Goal: Task Accomplishment & Management: Use online tool/utility

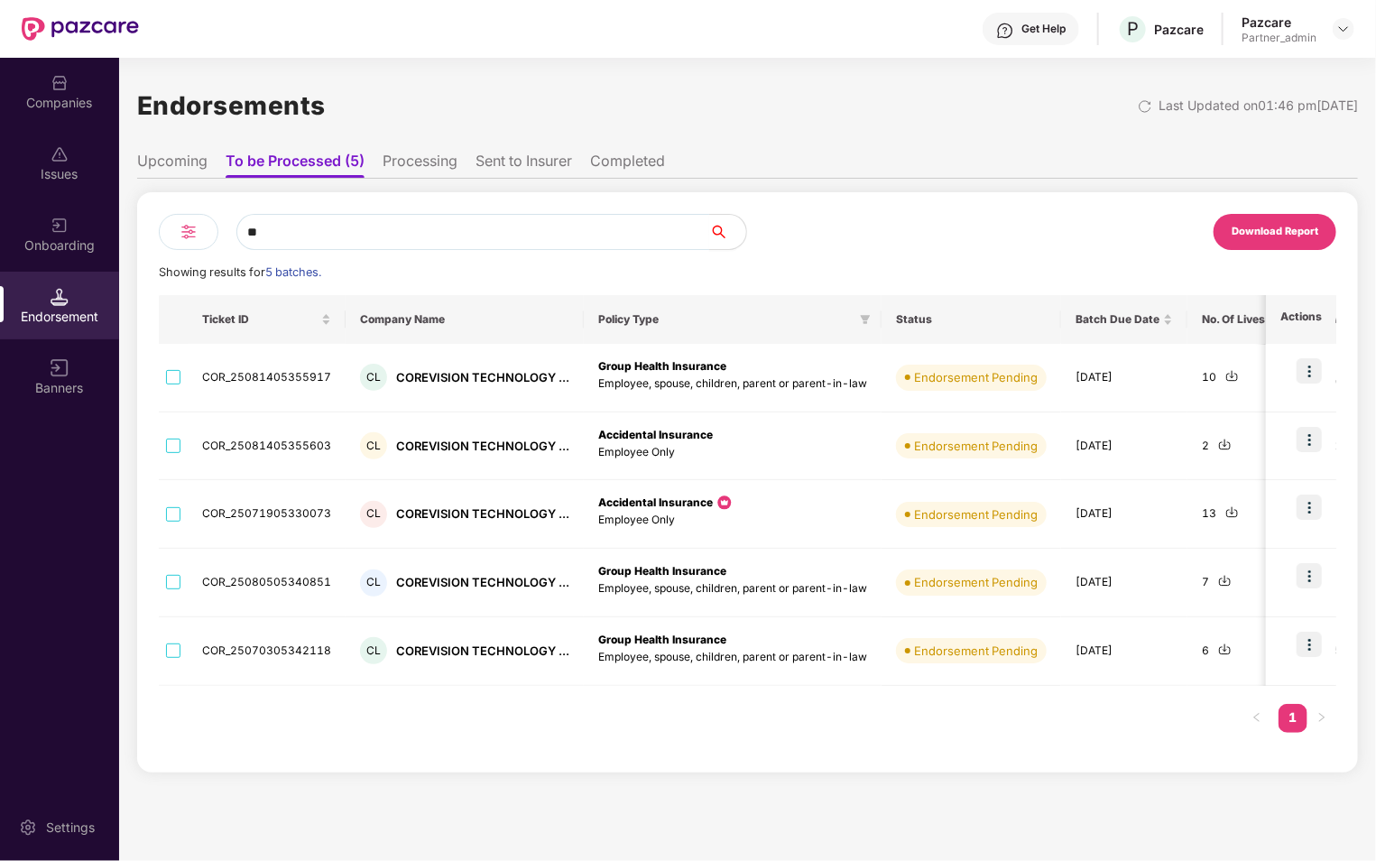
type input "*"
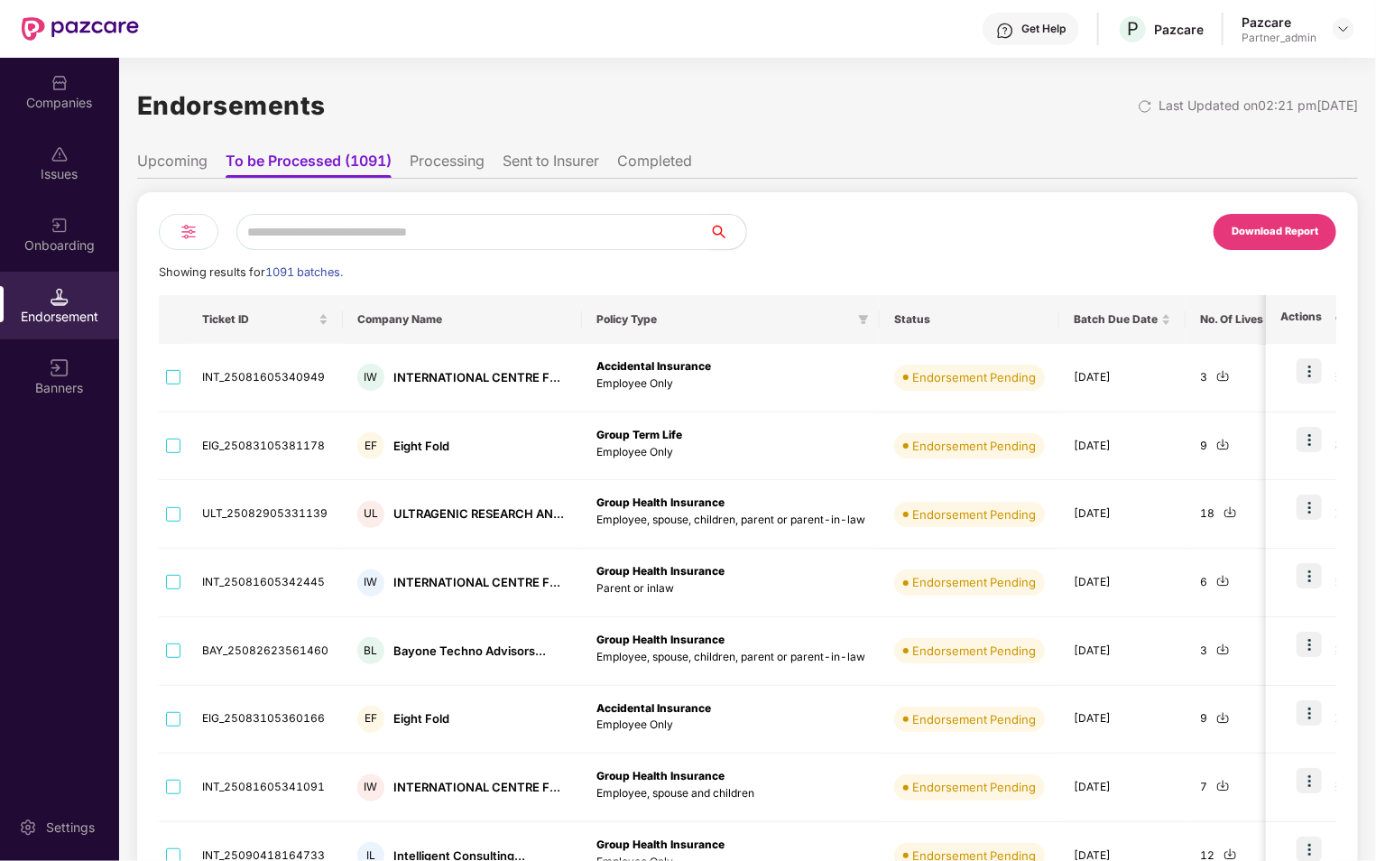
click at [181, 226] on img at bounding box center [189, 232] width 22 height 22
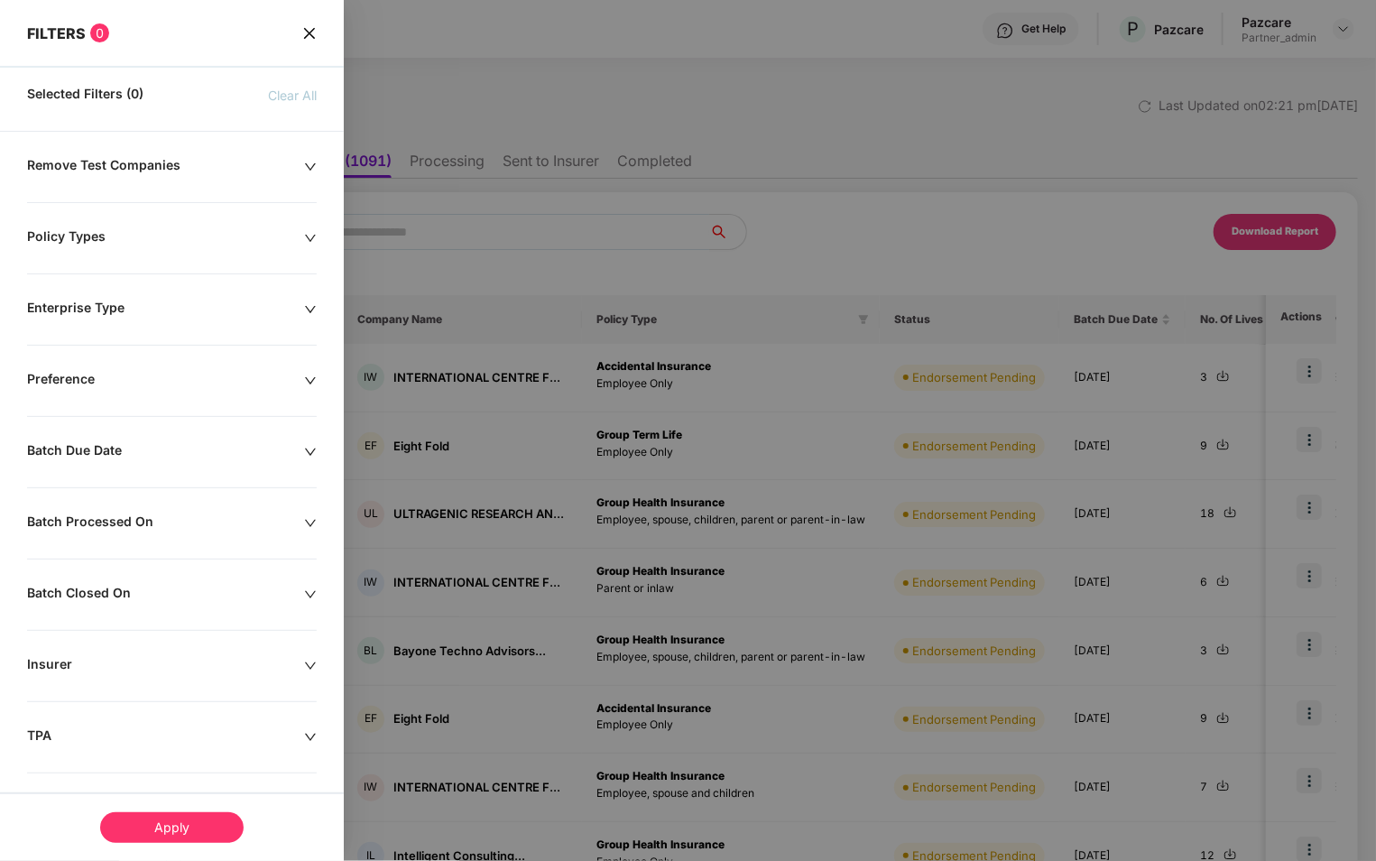
click at [178, 468] on div "Remove Test Companies Policy Types Enterprise Type Preference Batch Due Date Ba…" at bounding box center [172, 585] width 344 height 856
click at [257, 462] on div "Remove Test Companies Policy Types Enterprise Type Preference Batch Due Date Ba…" at bounding box center [172, 585] width 344 height 856
click at [290, 451] on div "Batch Due Date" at bounding box center [165, 452] width 277 height 20
click at [137, 509] on div at bounding box center [93, 507] width 112 height 20
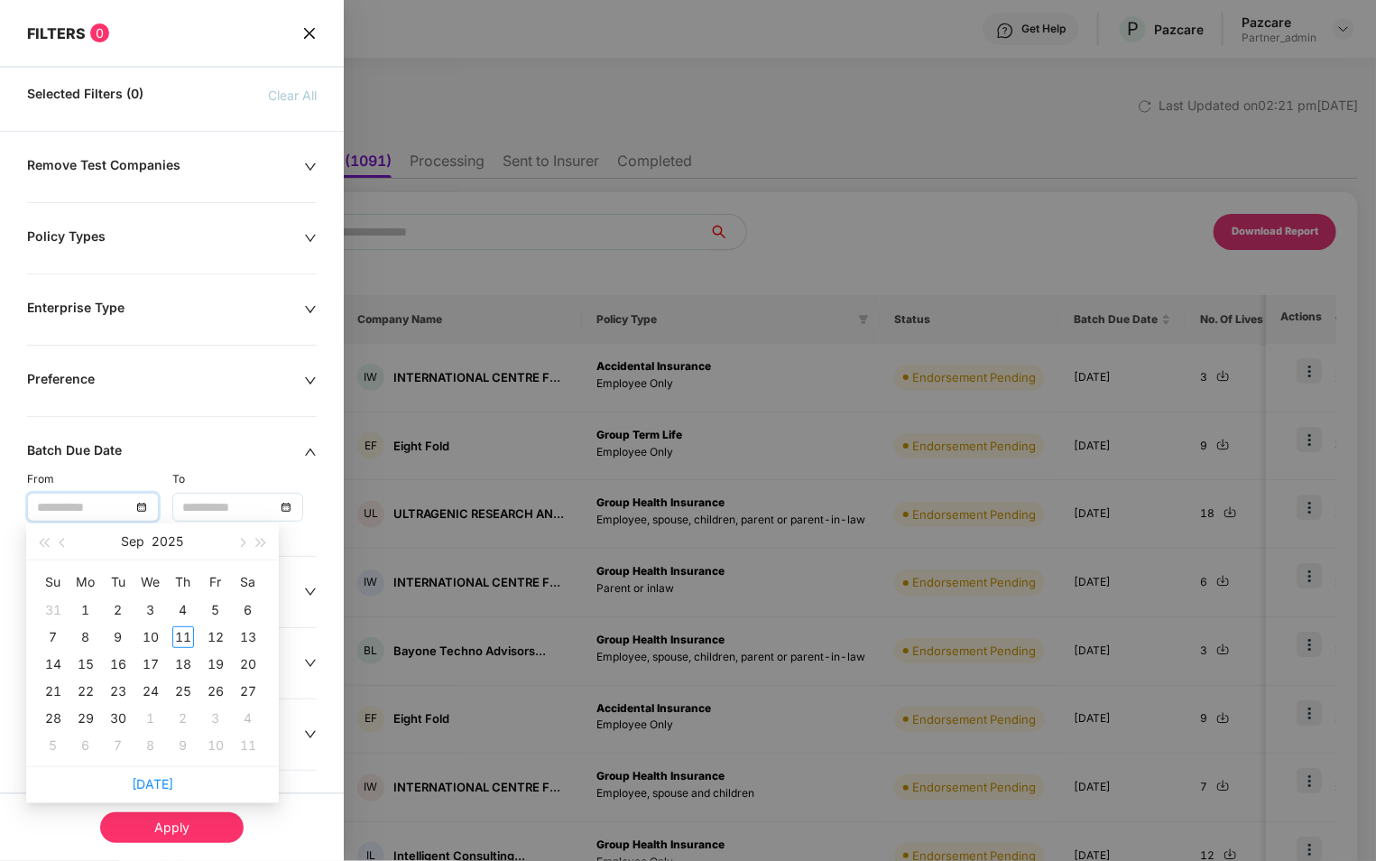
click at [302, 31] on icon "close" at bounding box center [309, 33] width 14 height 14
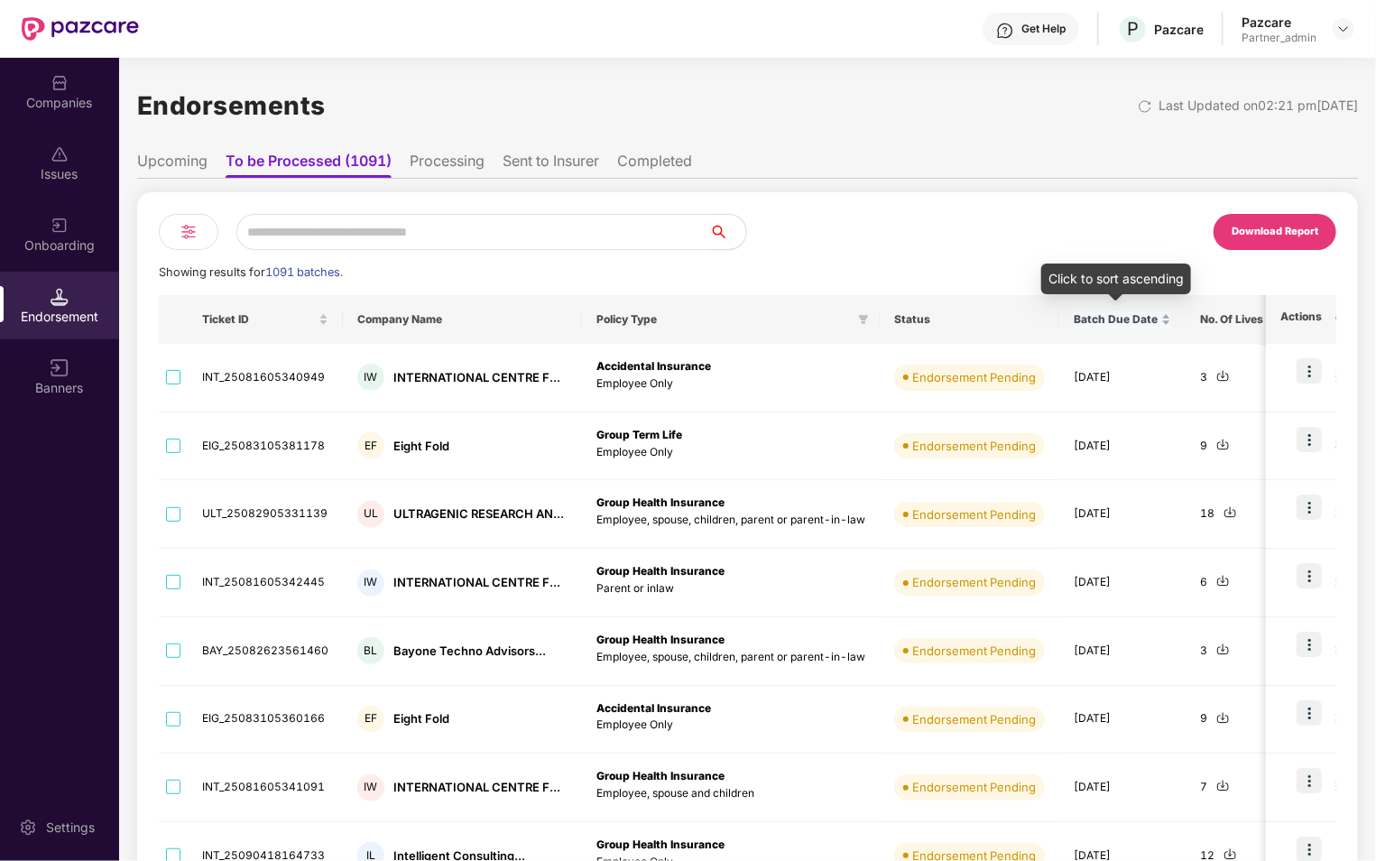
click at [1157, 319] on div "Batch Due Date" at bounding box center [1121, 319] width 97 height 17
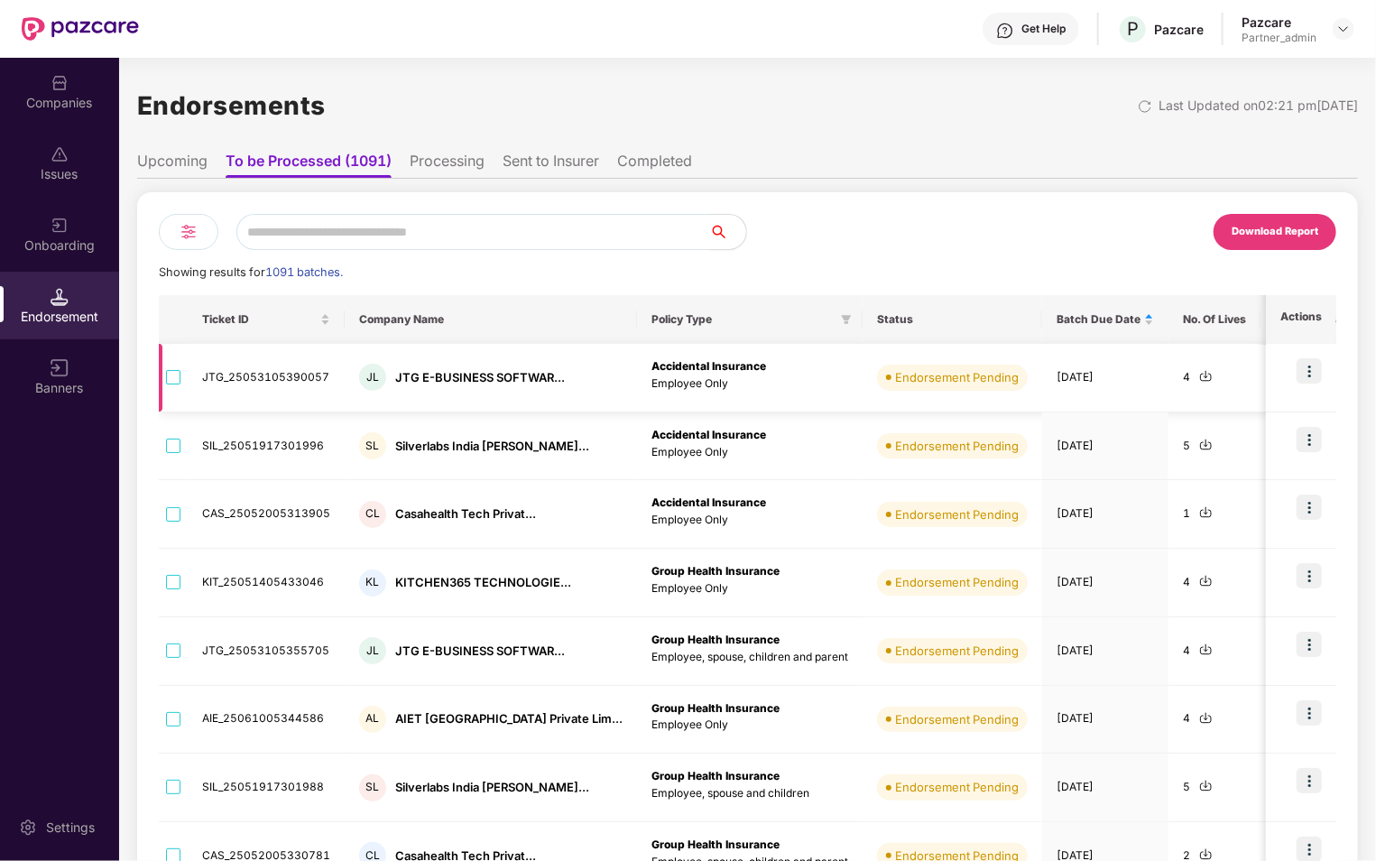
drag, startPoint x: 999, startPoint y: 381, endPoint x: 1068, endPoint y: 387, distance: 69.7
click at [1069, 387] on td "[DATE]" at bounding box center [1105, 378] width 126 height 69
click at [1061, 214] on div "Download Report" at bounding box center [1042, 232] width 589 height 36
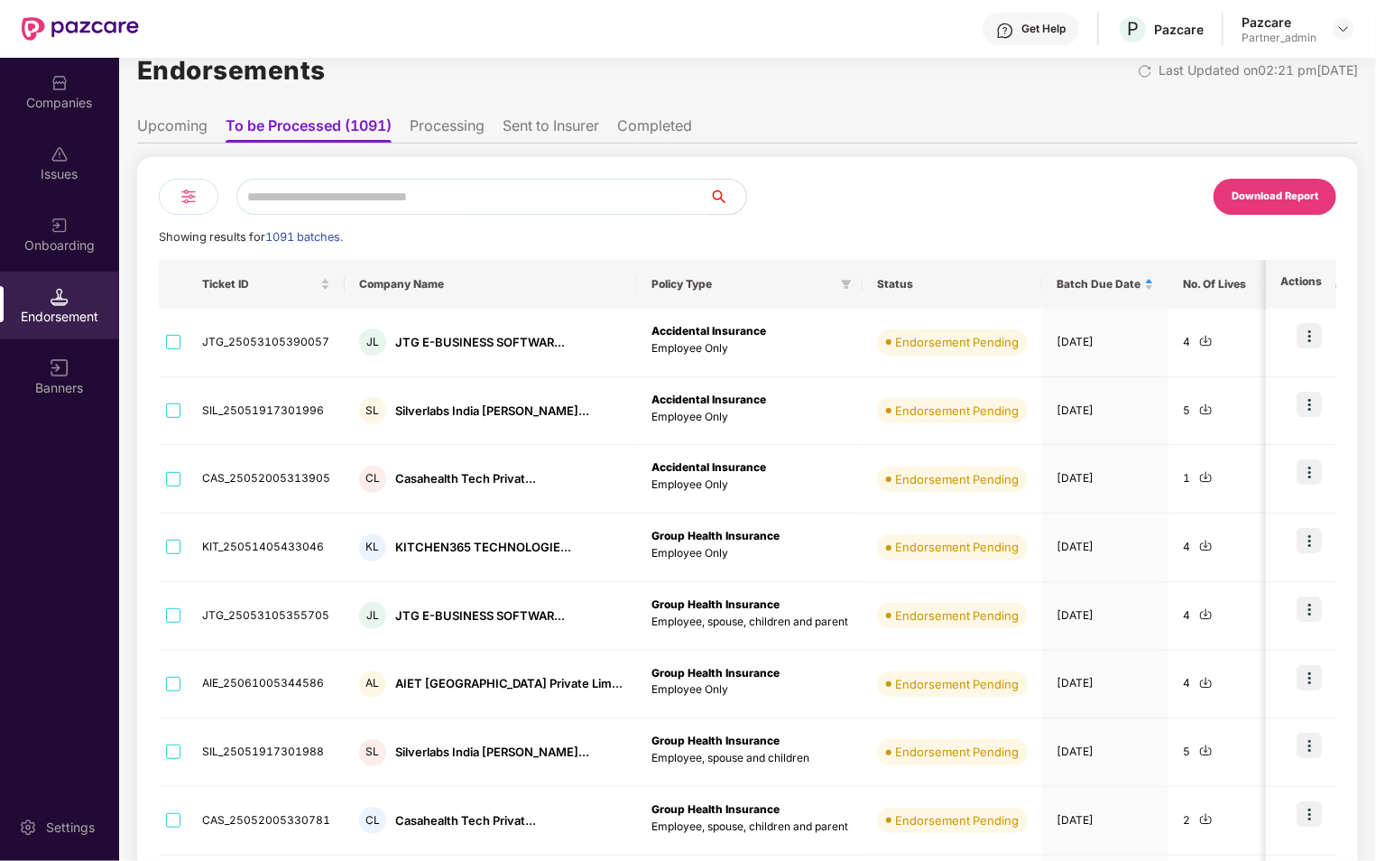
click at [192, 189] on img at bounding box center [189, 197] width 22 height 22
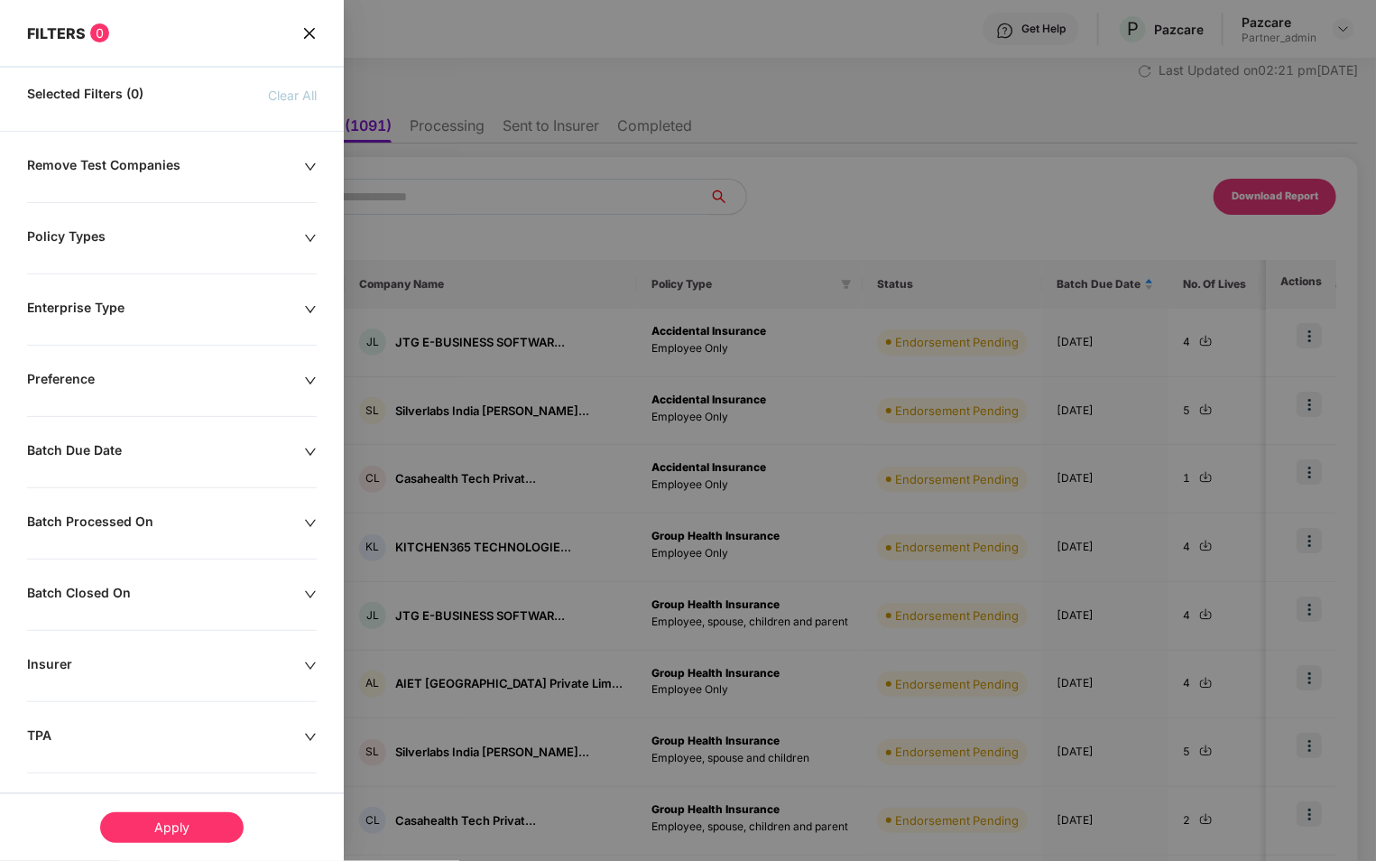
click at [246, 233] on div "Policy Types" at bounding box center [165, 238] width 277 height 20
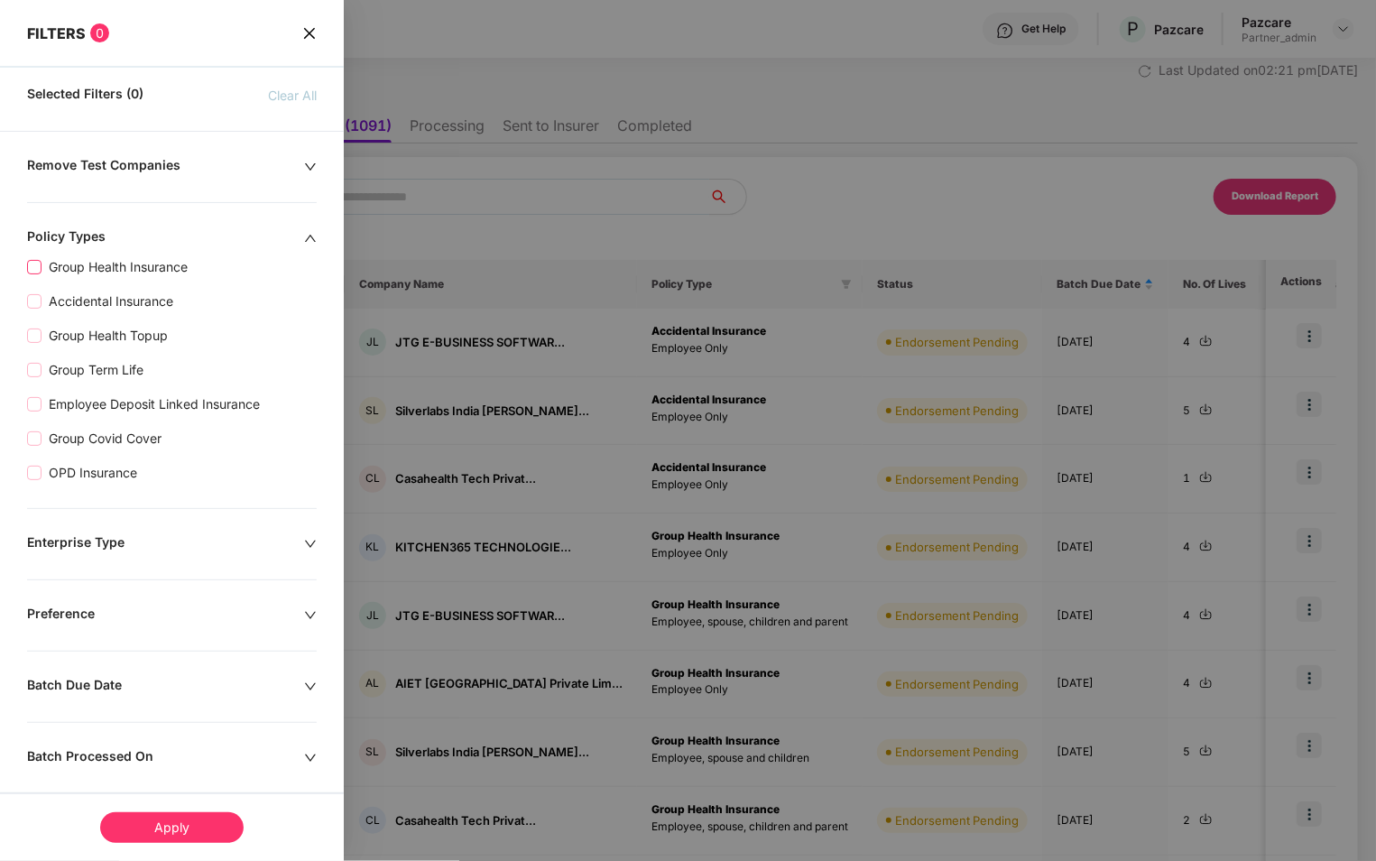
click at [90, 263] on span "Group Health Insurance" at bounding box center [117, 267] width 153 height 20
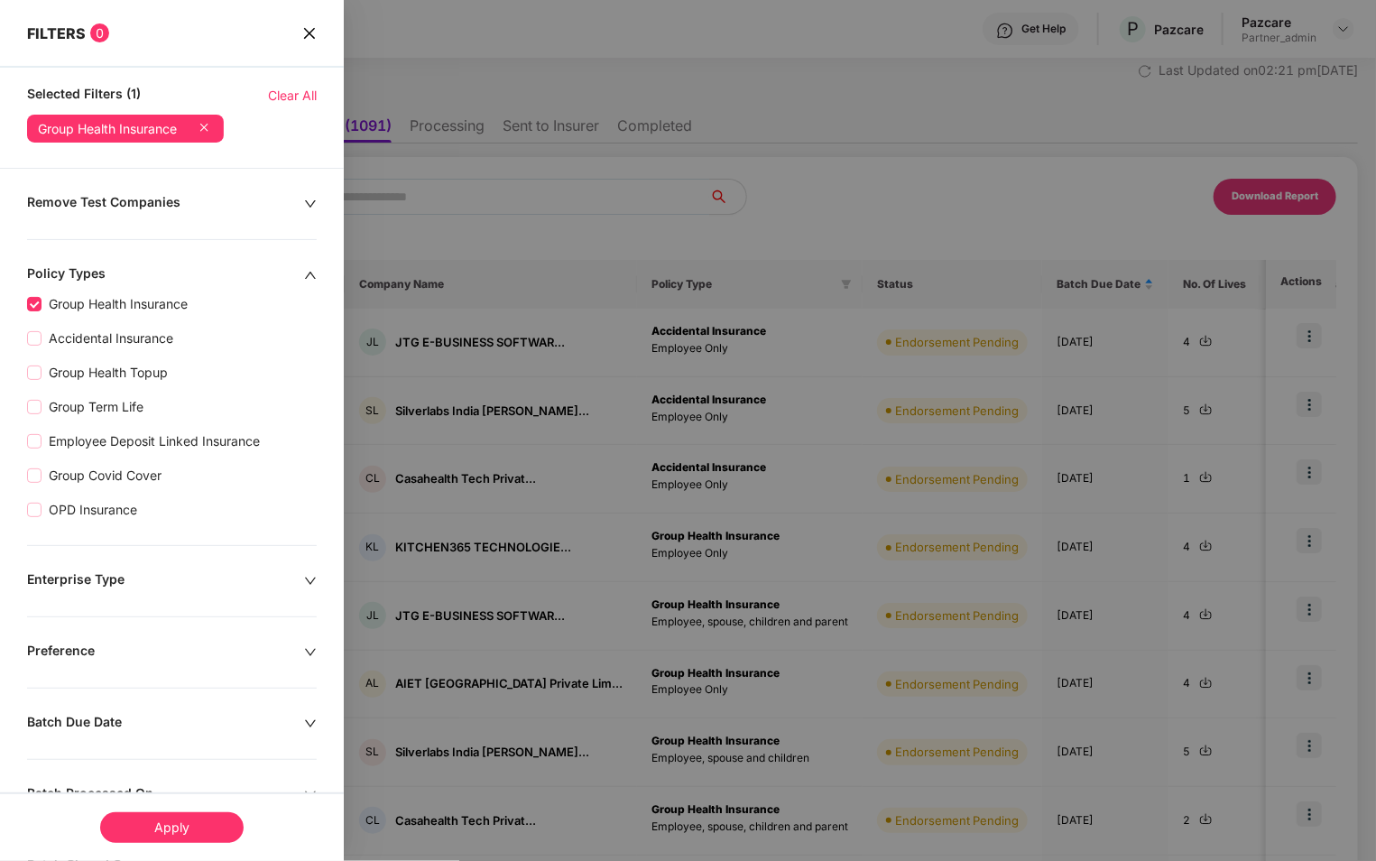
click at [181, 824] on div "Apply" at bounding box center [171, 827] width 143 height 31
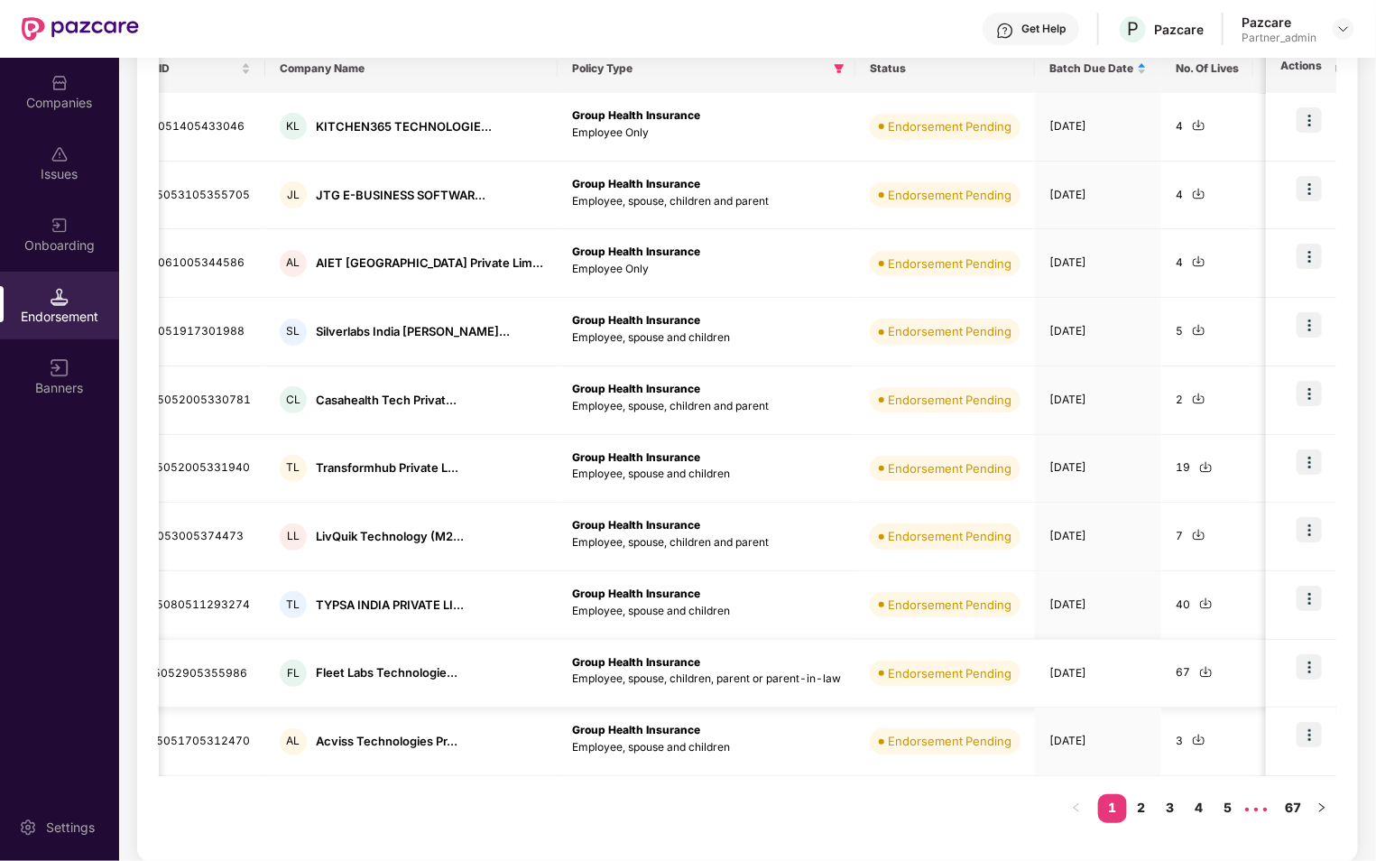
scroll to position [0, 74]
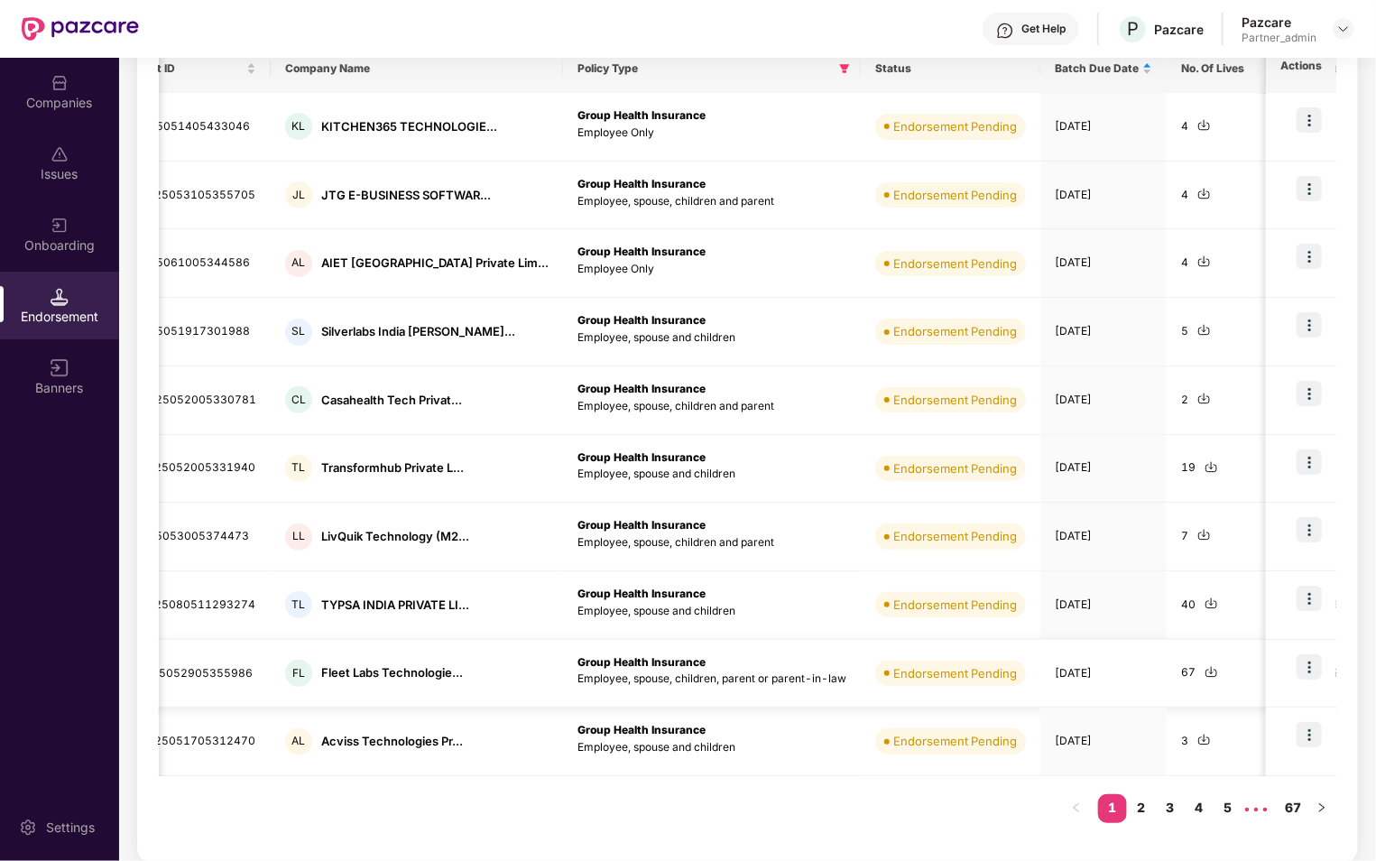
click at [1313, 659] on img at bounding box center [1308, 666] width 25 height 25
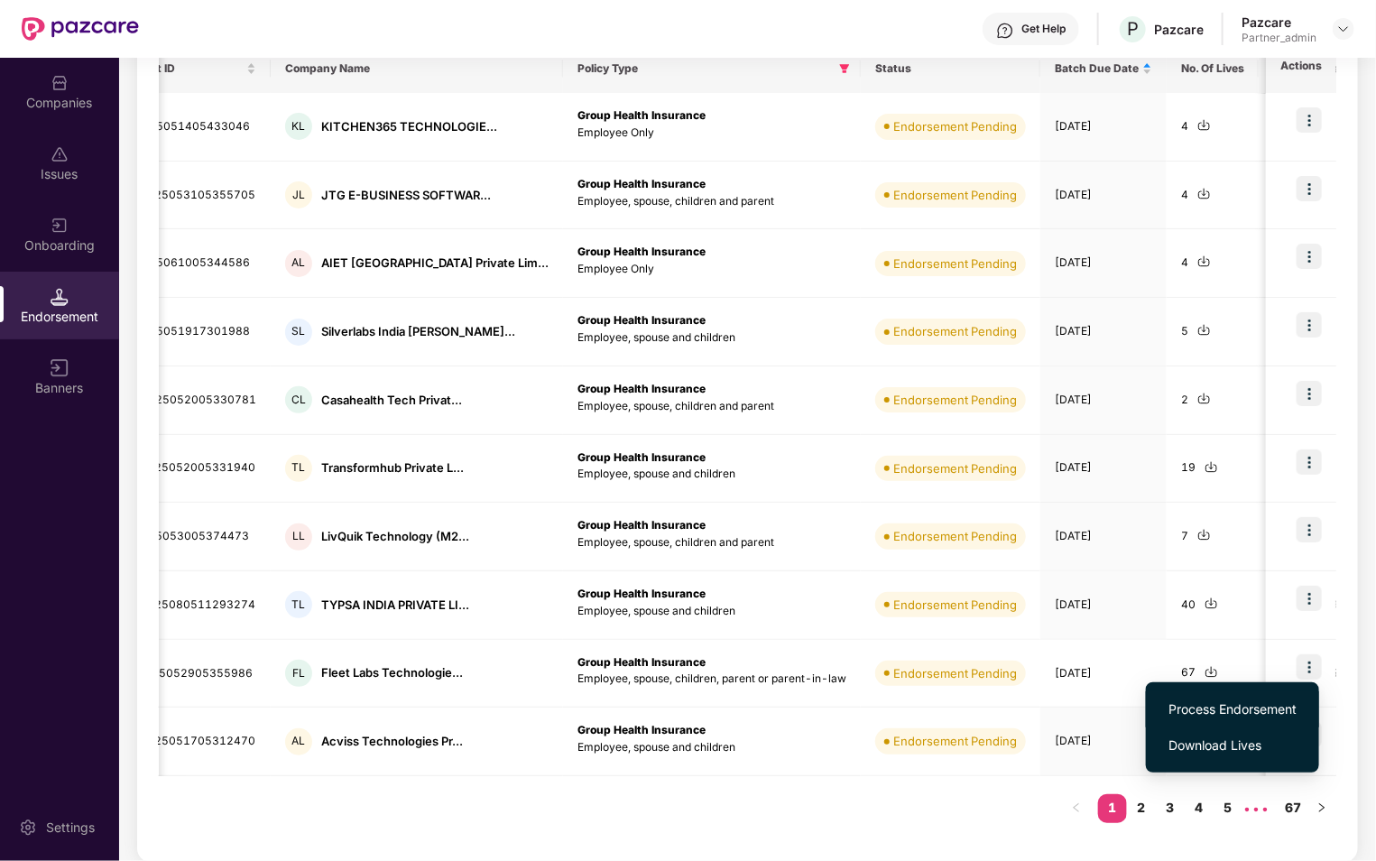
click at [1230, 706] on span "Process Endorsement" at bounding box center [1232, 709] width 128 height 20
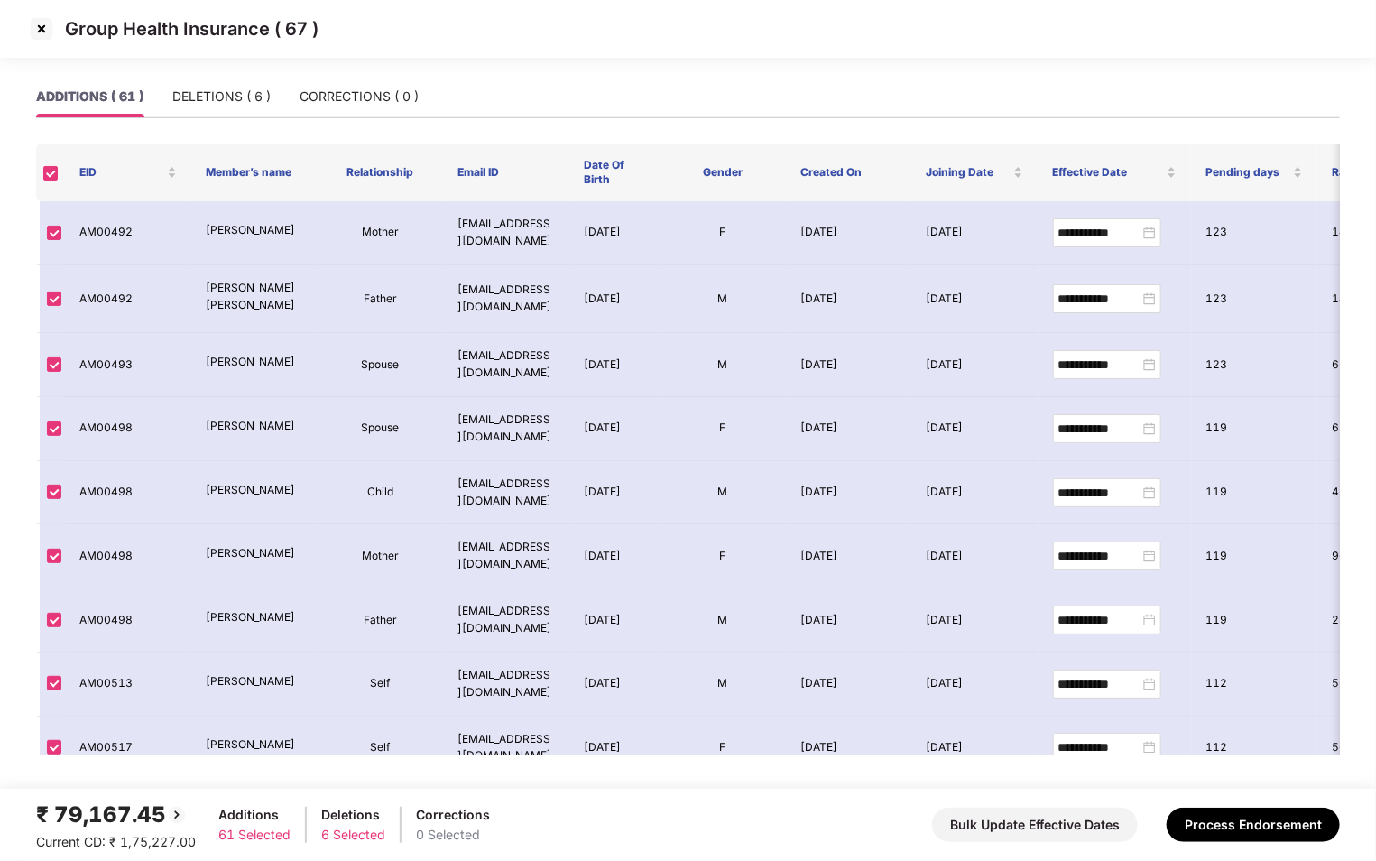
click at [41, 35] on img at bounding box center [41, 28] width 29 height 29
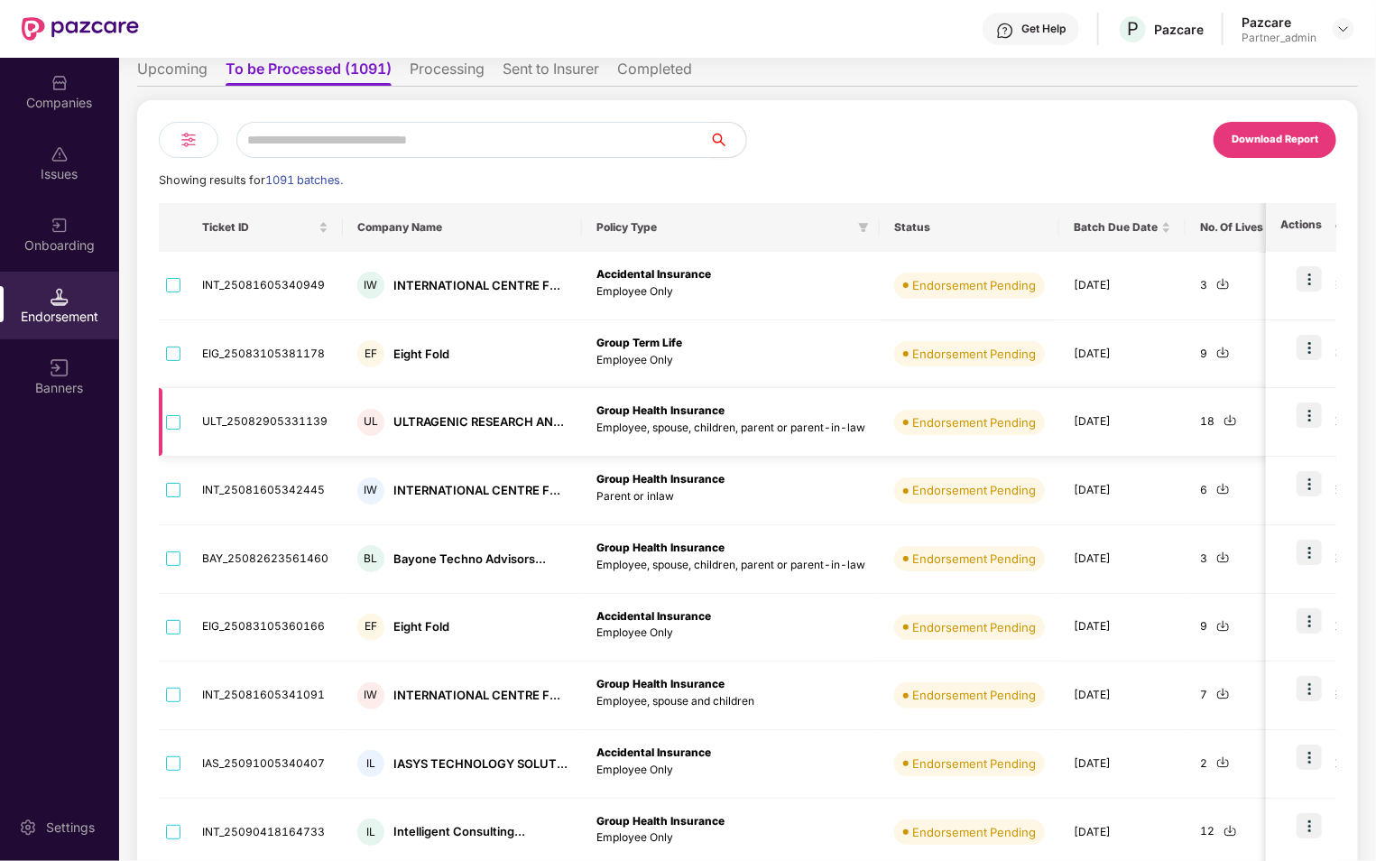
scroll to position [0, 0]
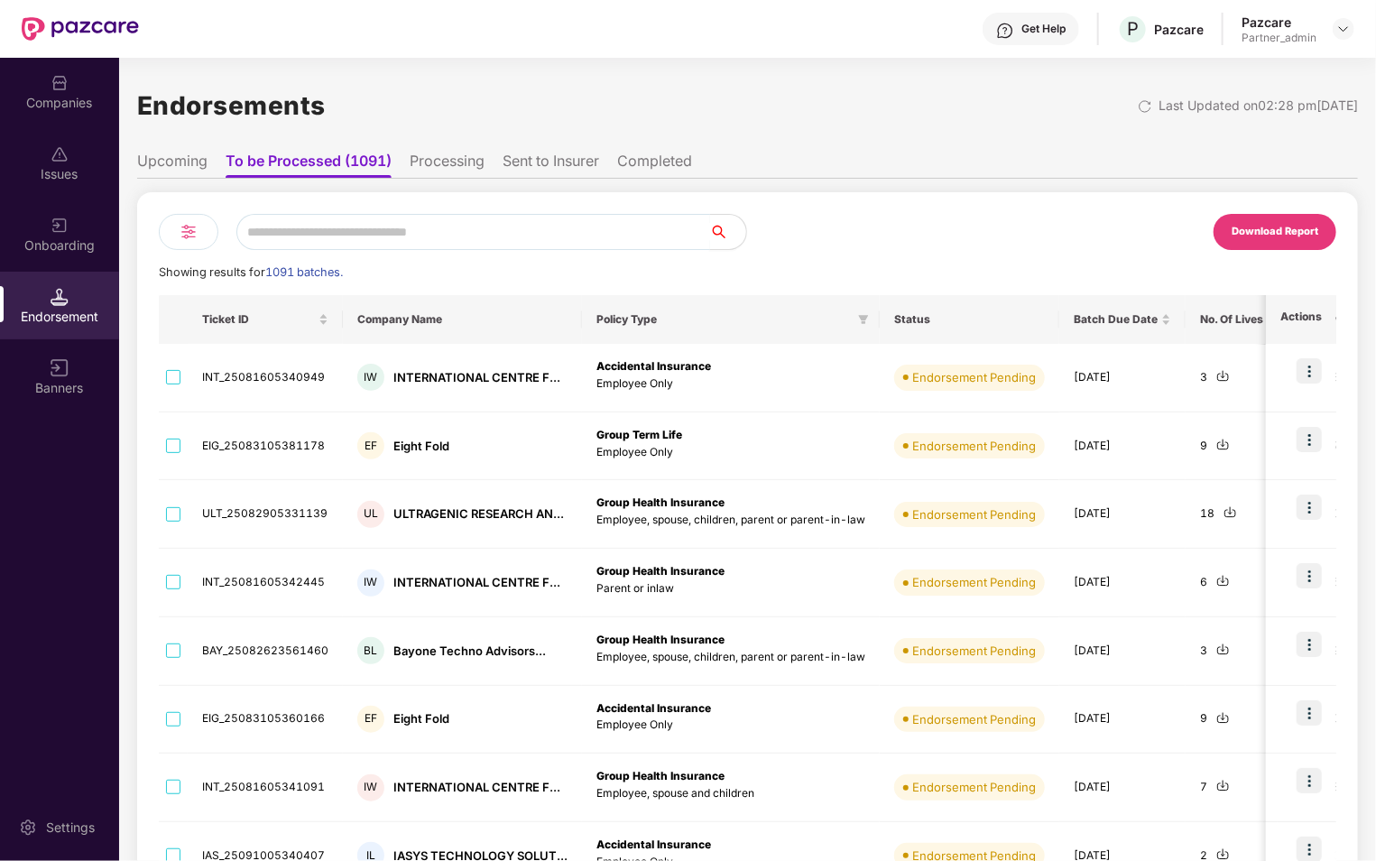
click at [386, 235] on input "text" at bounding box center [473, 232] width 474 height 36
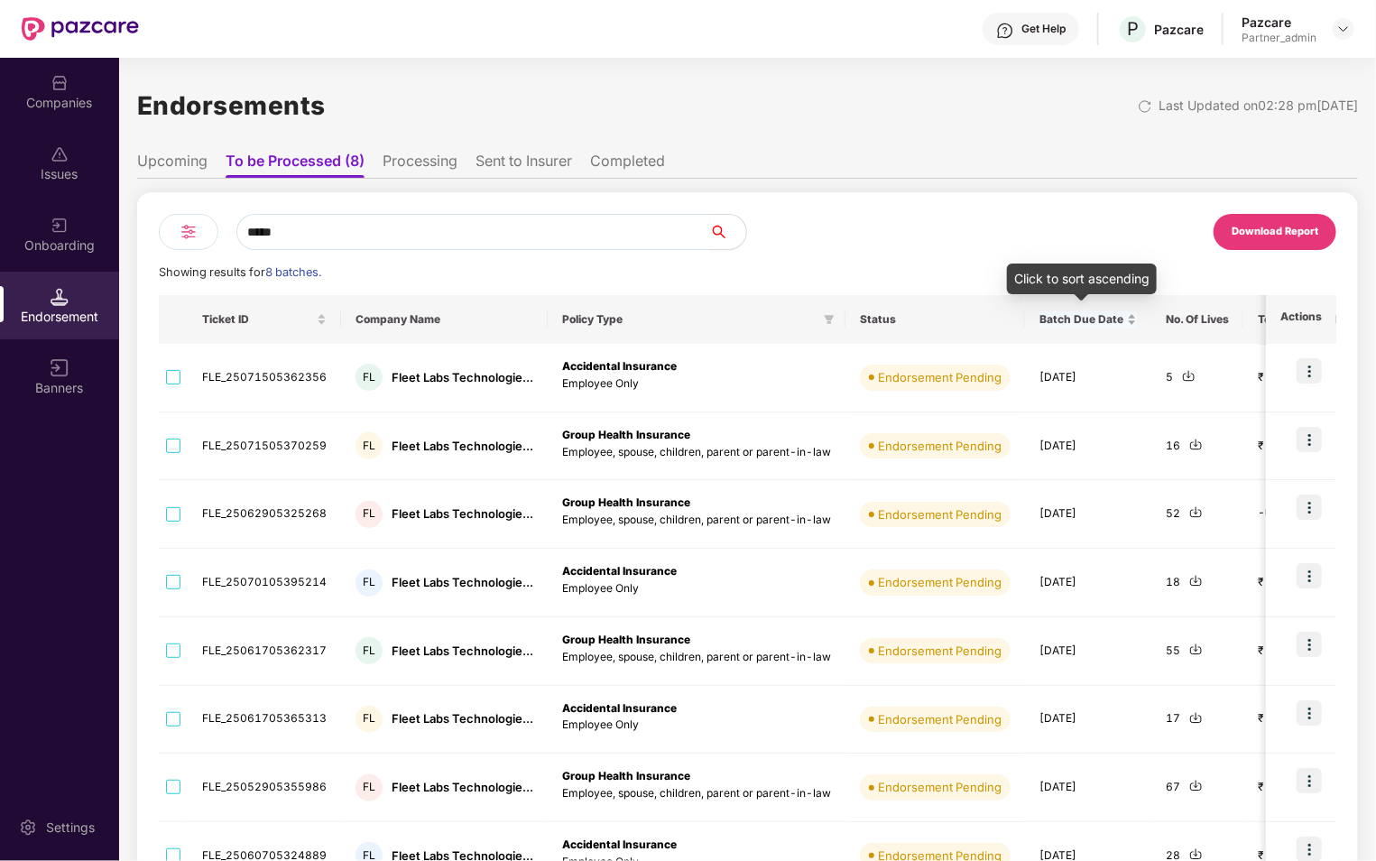
type input "*****"
click at [1127, 320] on div "Batch Due Date" at bounding box center [1087, 319] width 97 height 17
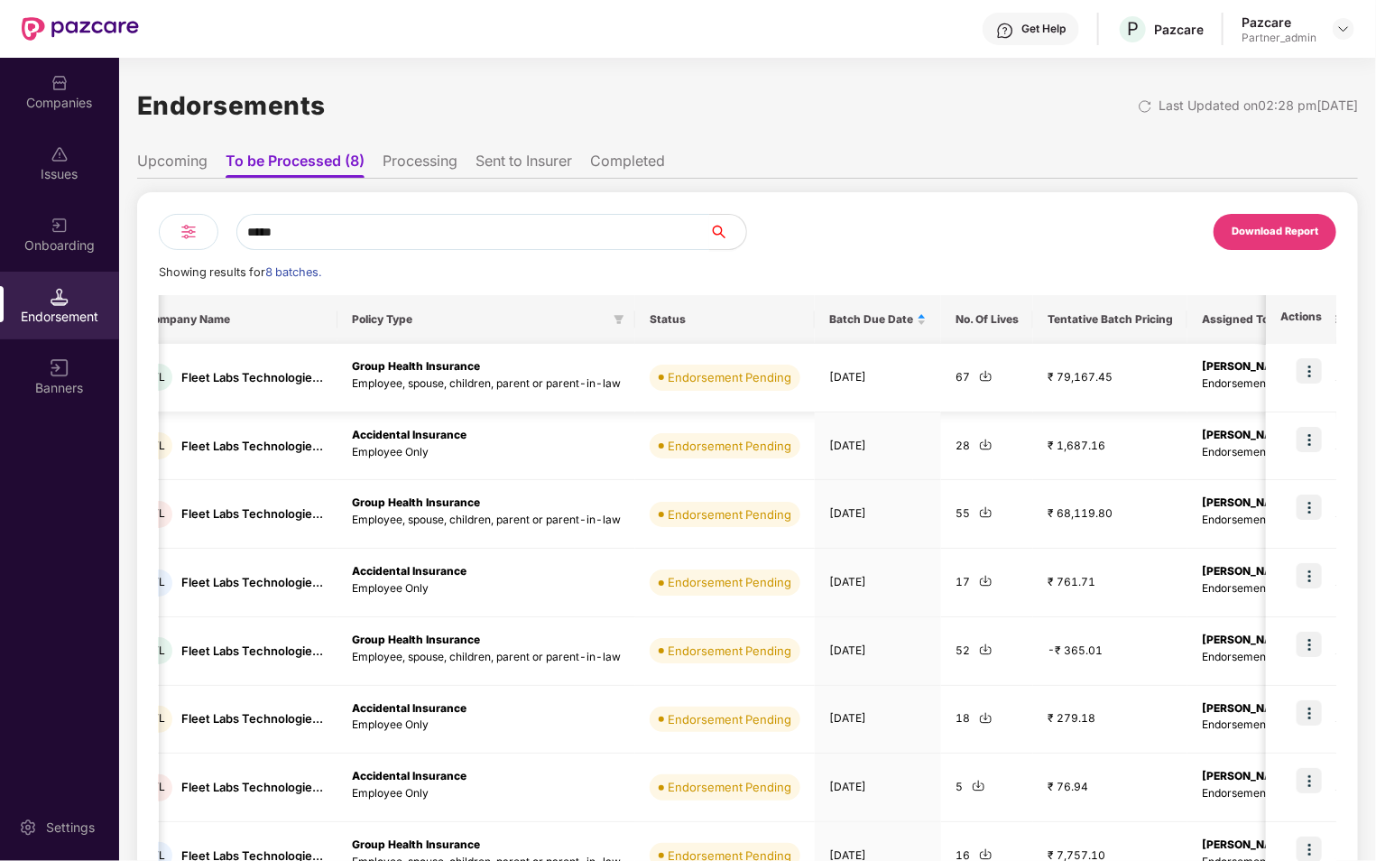
scroll to position [0, 207]
click at [1315, 369] on img at bounding box center [1308, 370] width 25 height 25
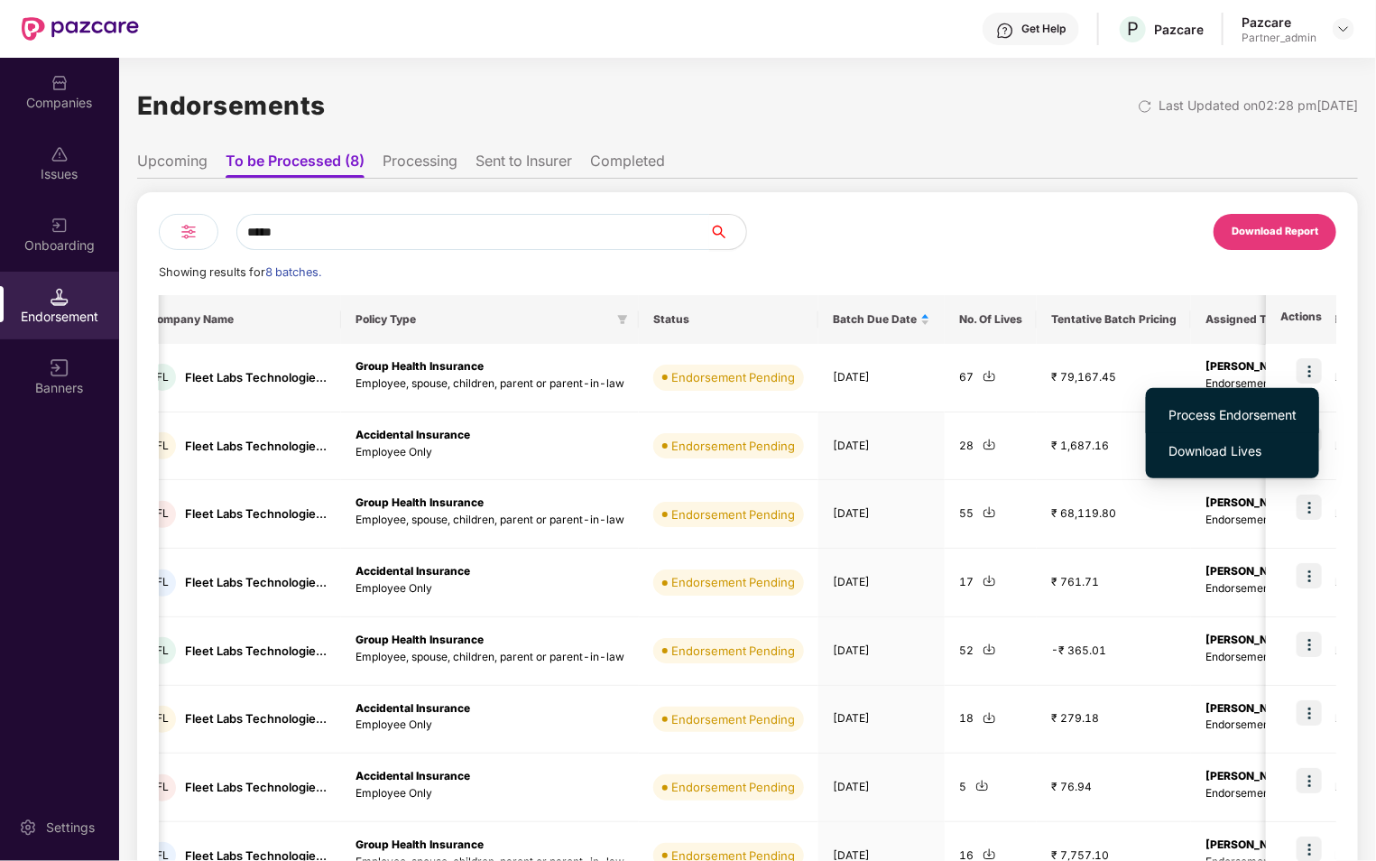
click at [1251, 413] on span "Process Endorsement" at bounding box center [1232, 415] width 128 height 20
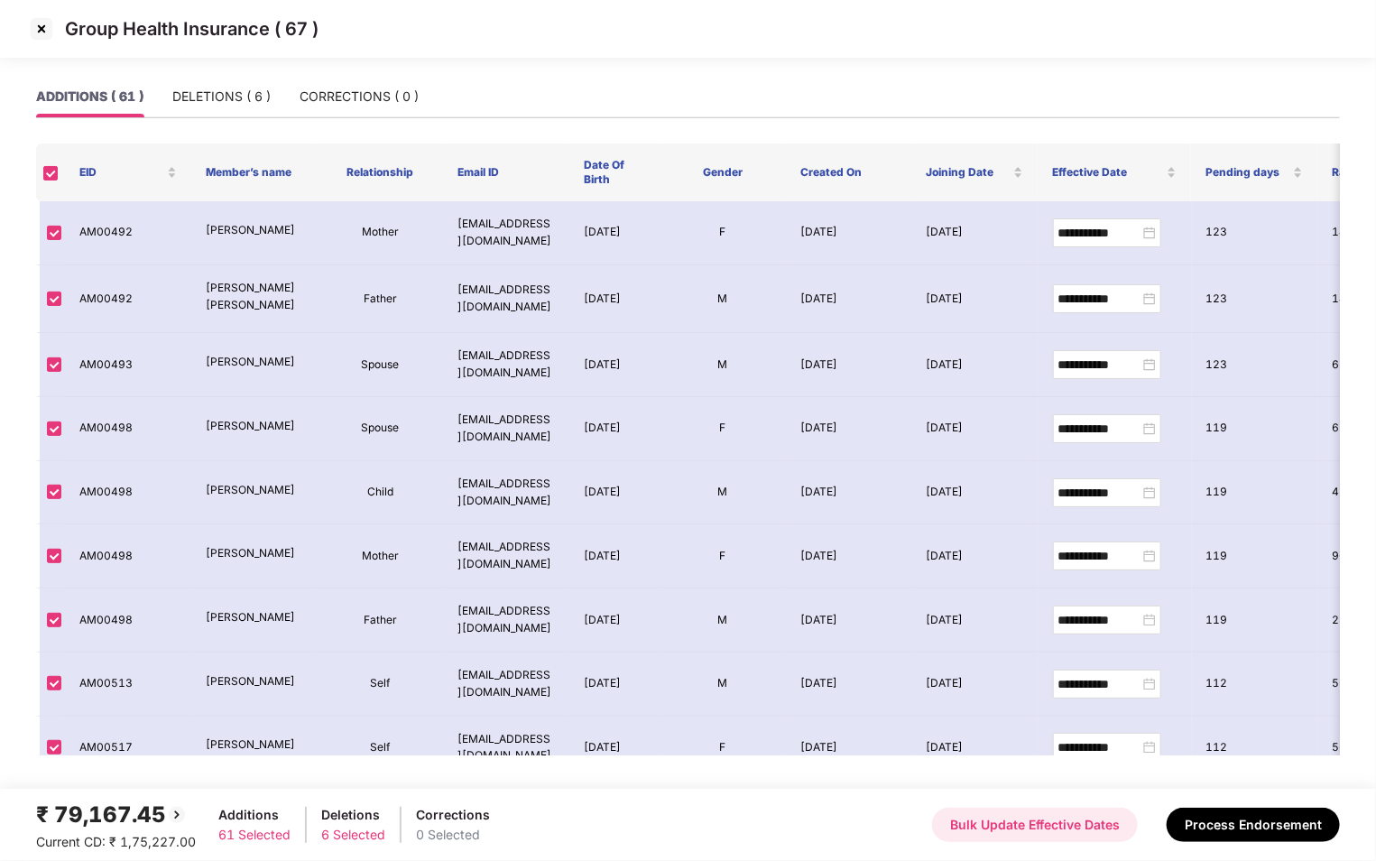
click at [1045, 830] on button "Bulk Update Effective Dates" at bounding box center [1035, 824] width 206 height 34
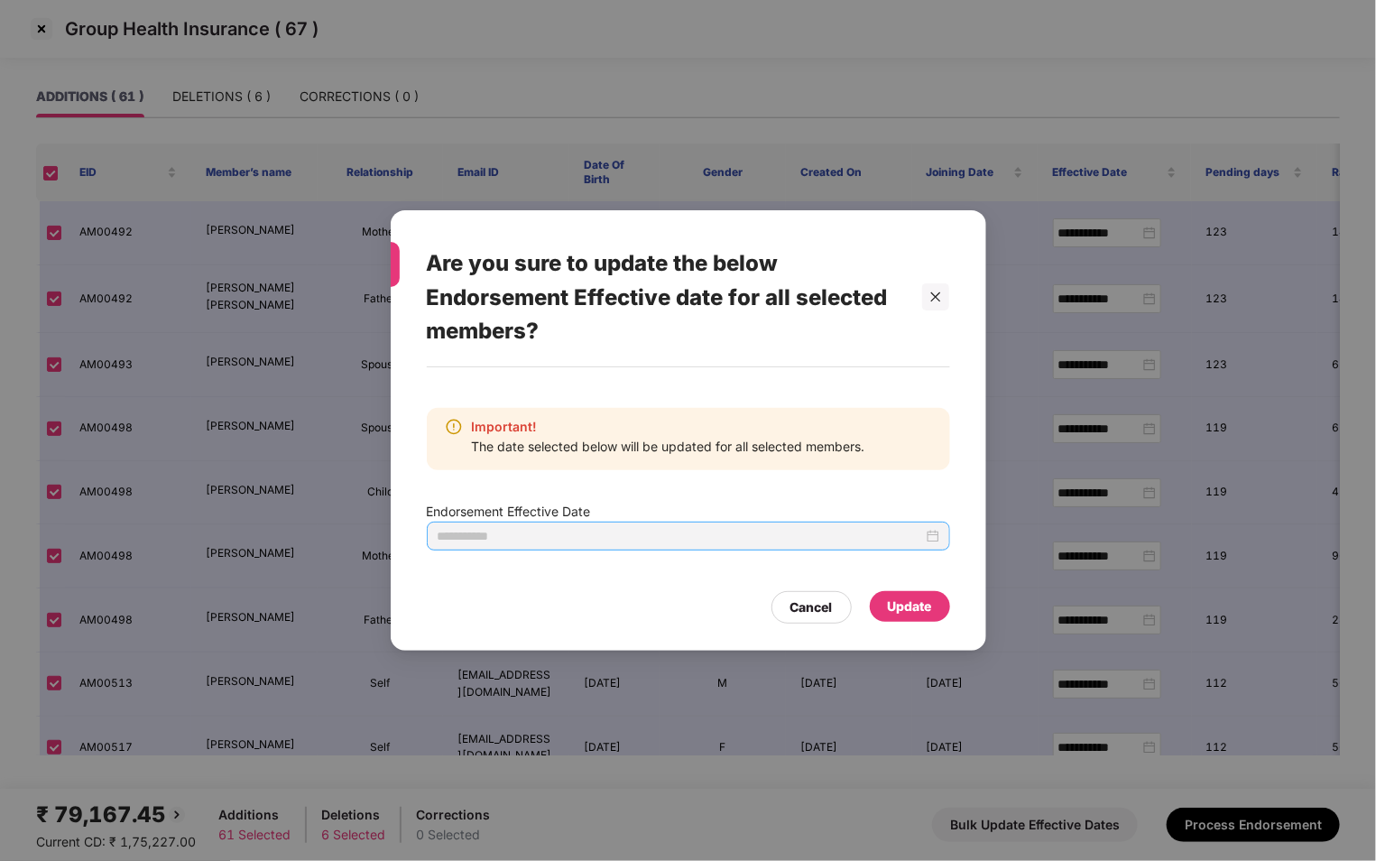
click at [557, 533] on input at bounding box center [680, 536] width 485 height 20
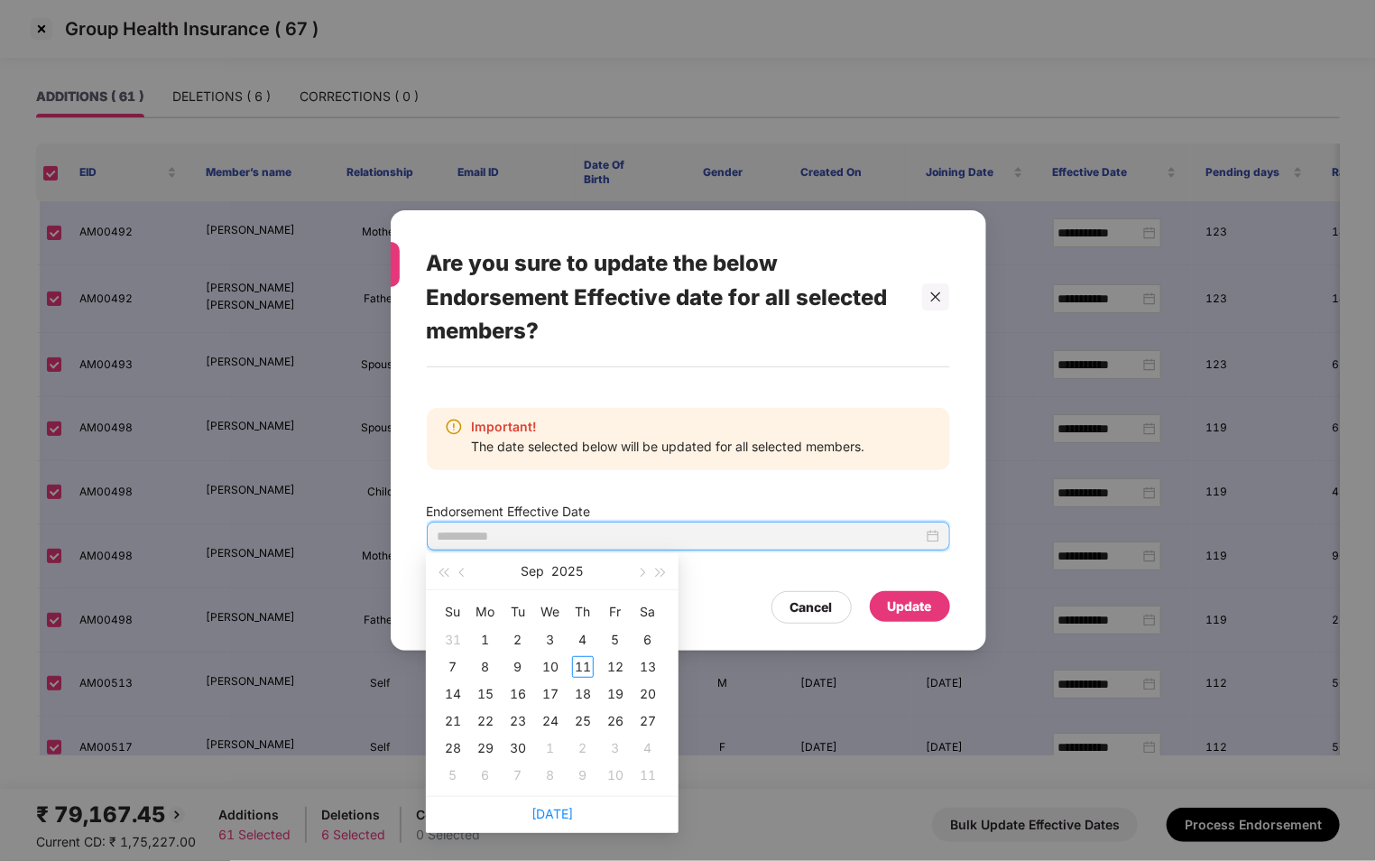
type input "**********"
click at [939, 298] on icon "close" at bounding box center [935, 296] width 13 height 13
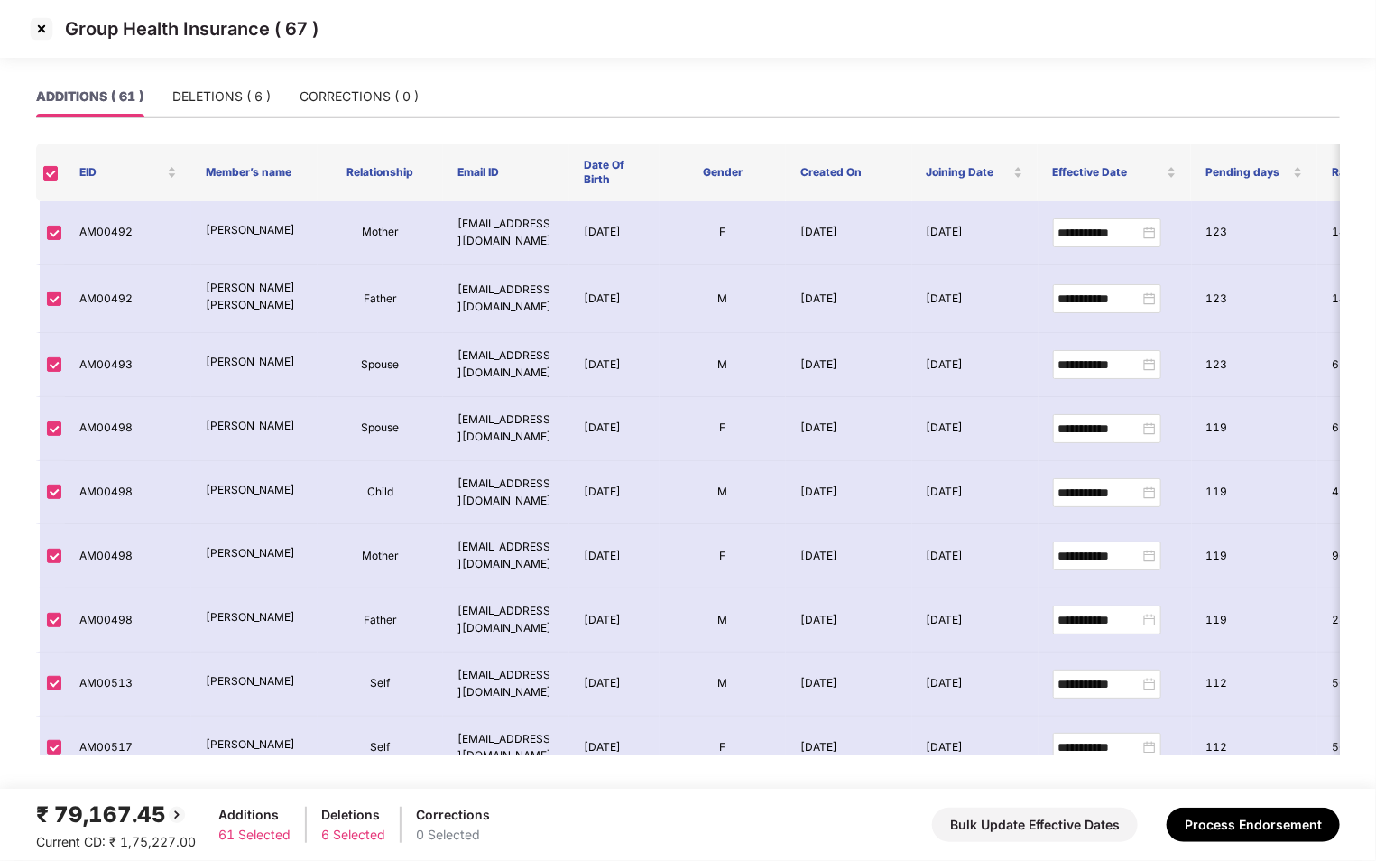
click at [45, 33] on img at bounding box center [41, 28] width 29 height 29
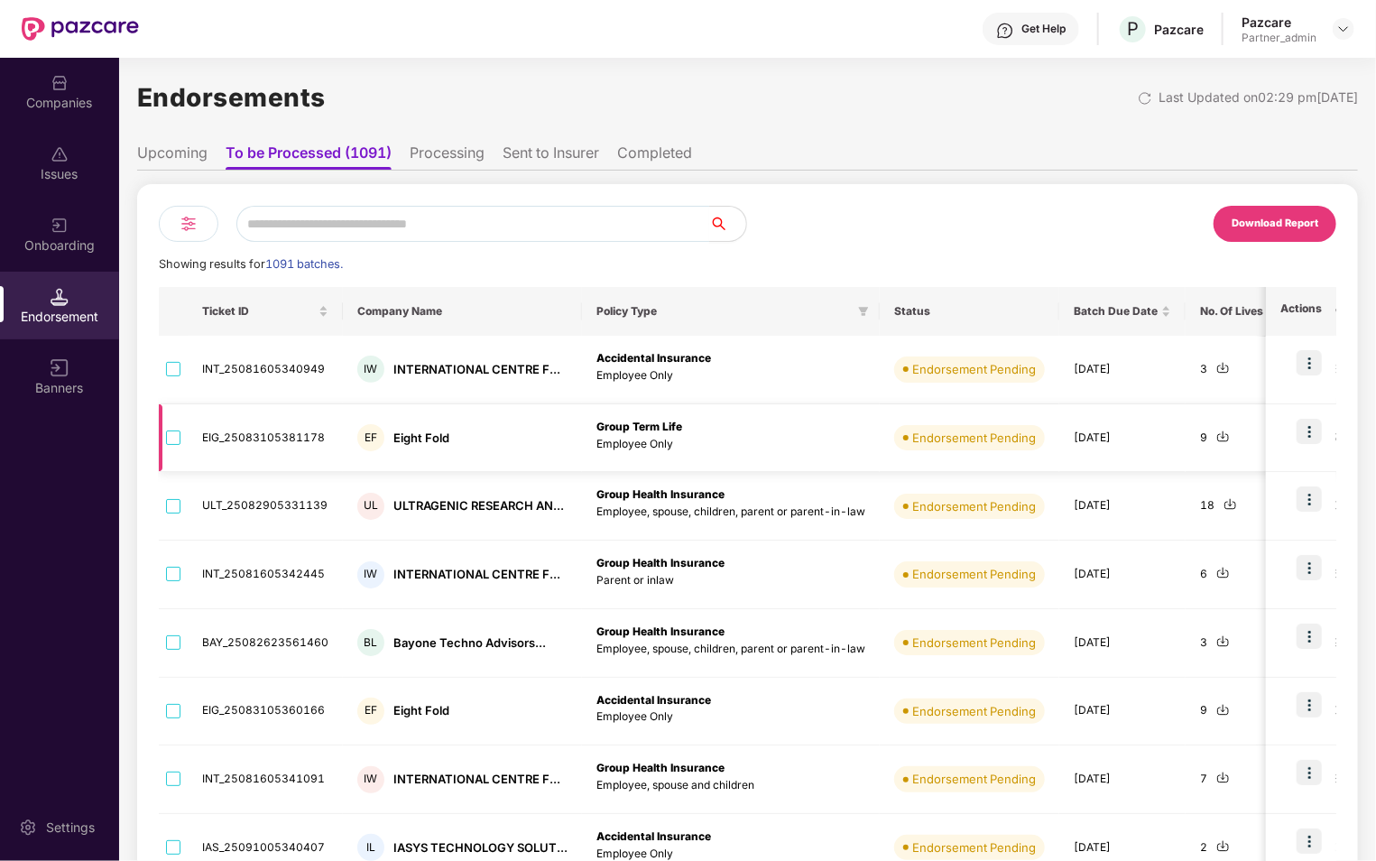
scroll to position [0, 0]
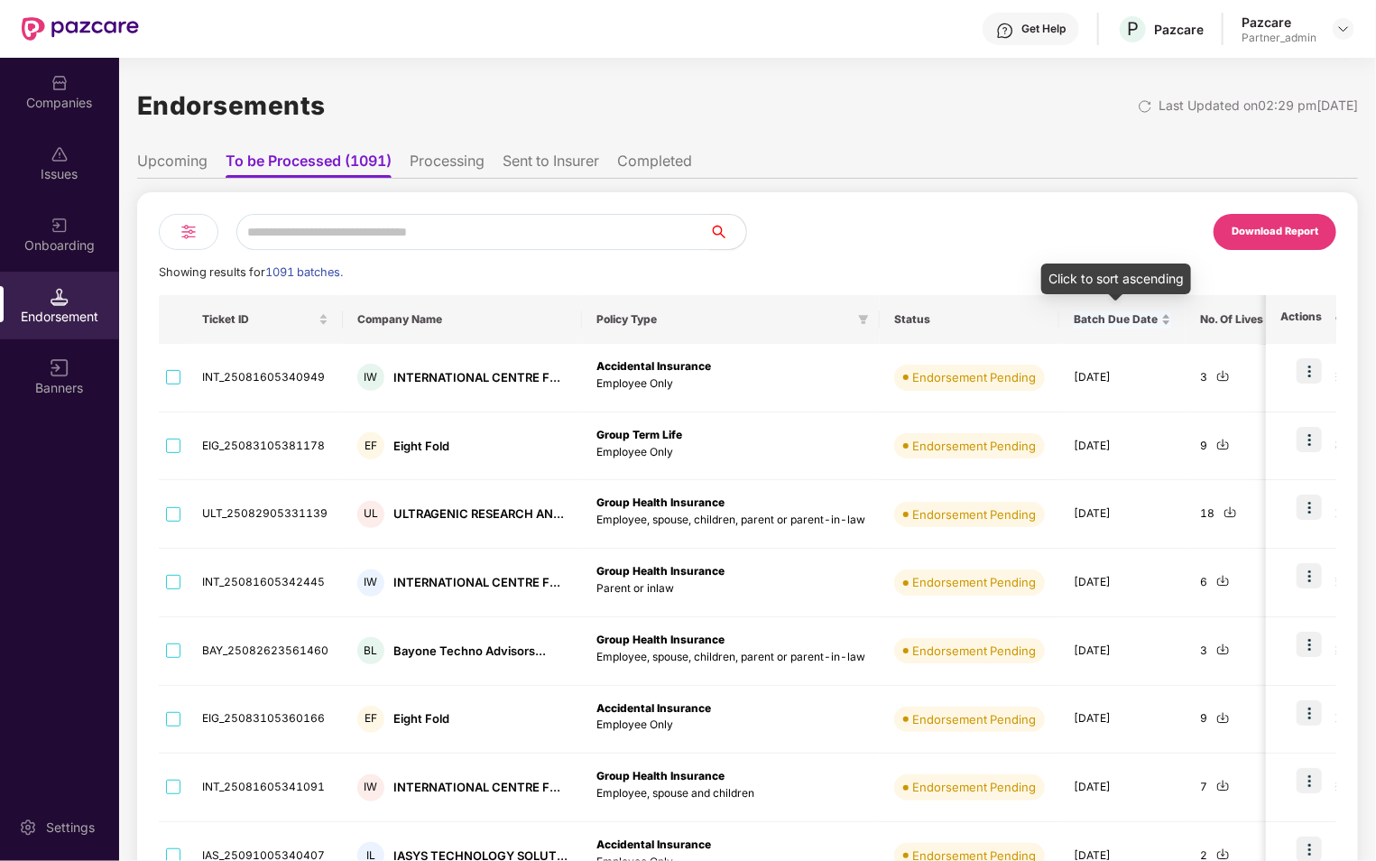
click at [1158, 322] on div "Batch Due Date" at bounding box center [1121, 319] width 97 height 17
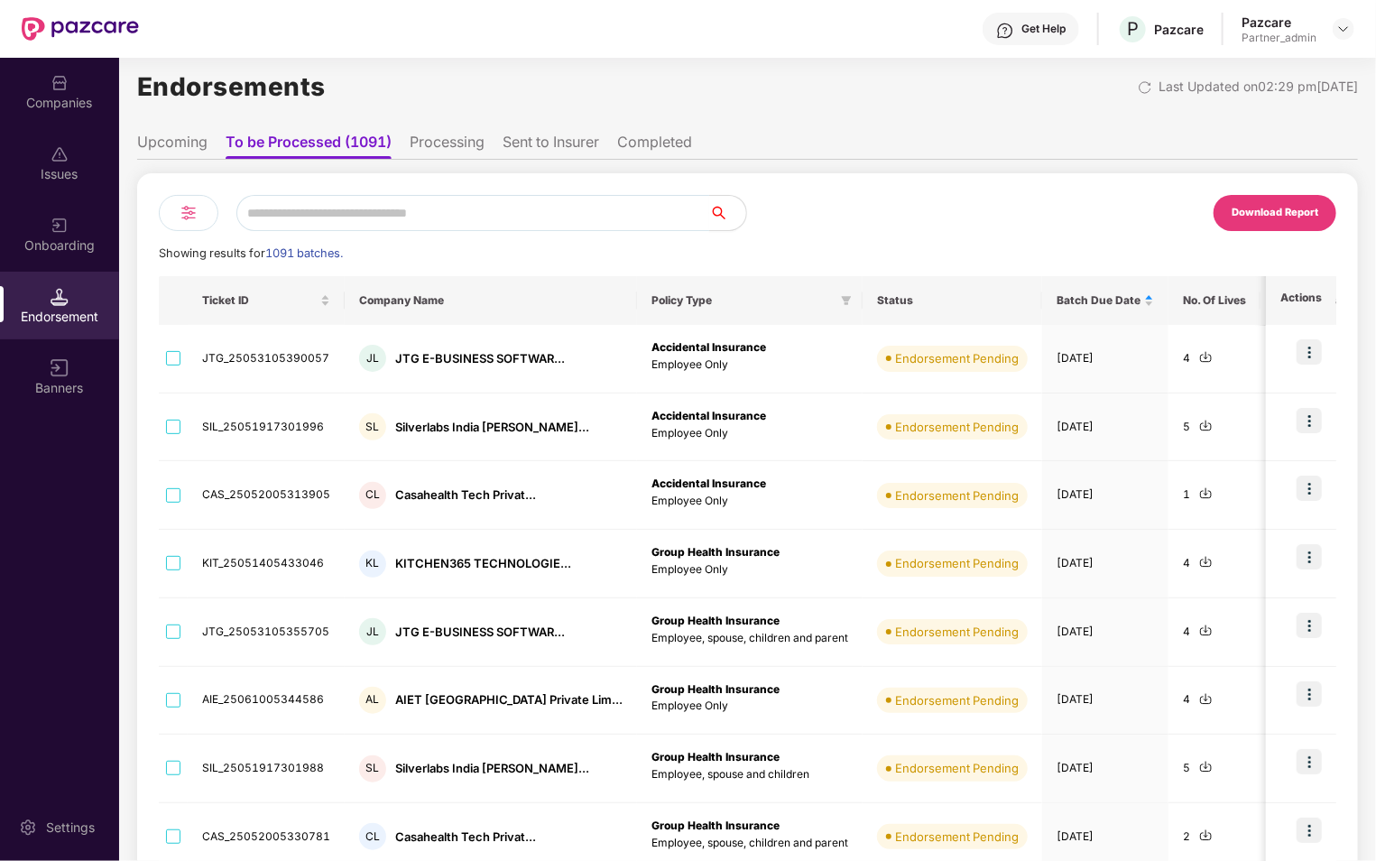
scroll to position [7, 0]
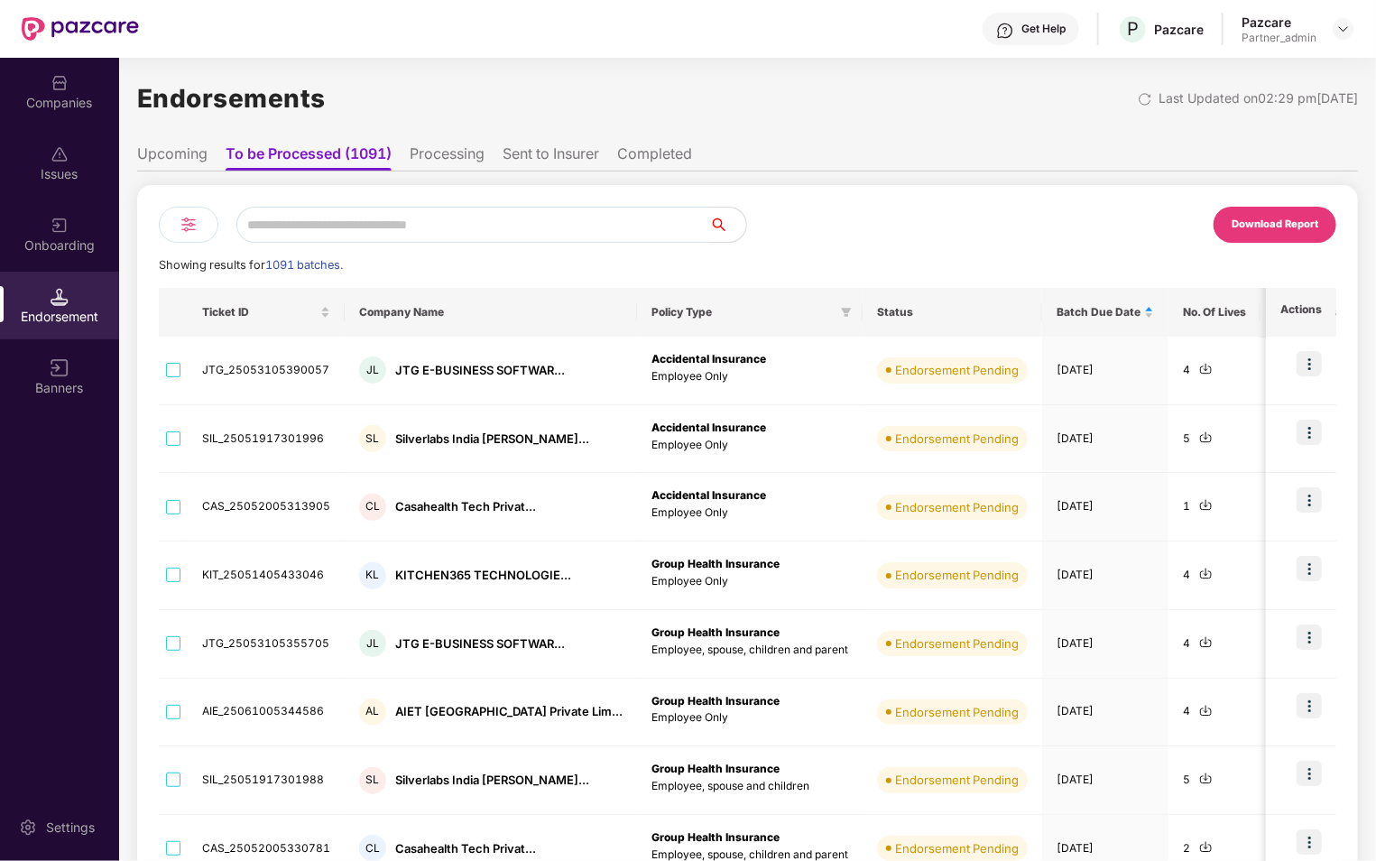
click at [955, 315] on th "Status" at bounding box center [952, 312] width 180 height 49
click at [958, 317] on th "Status" at bounding box center [952, 312] width 180 height 49
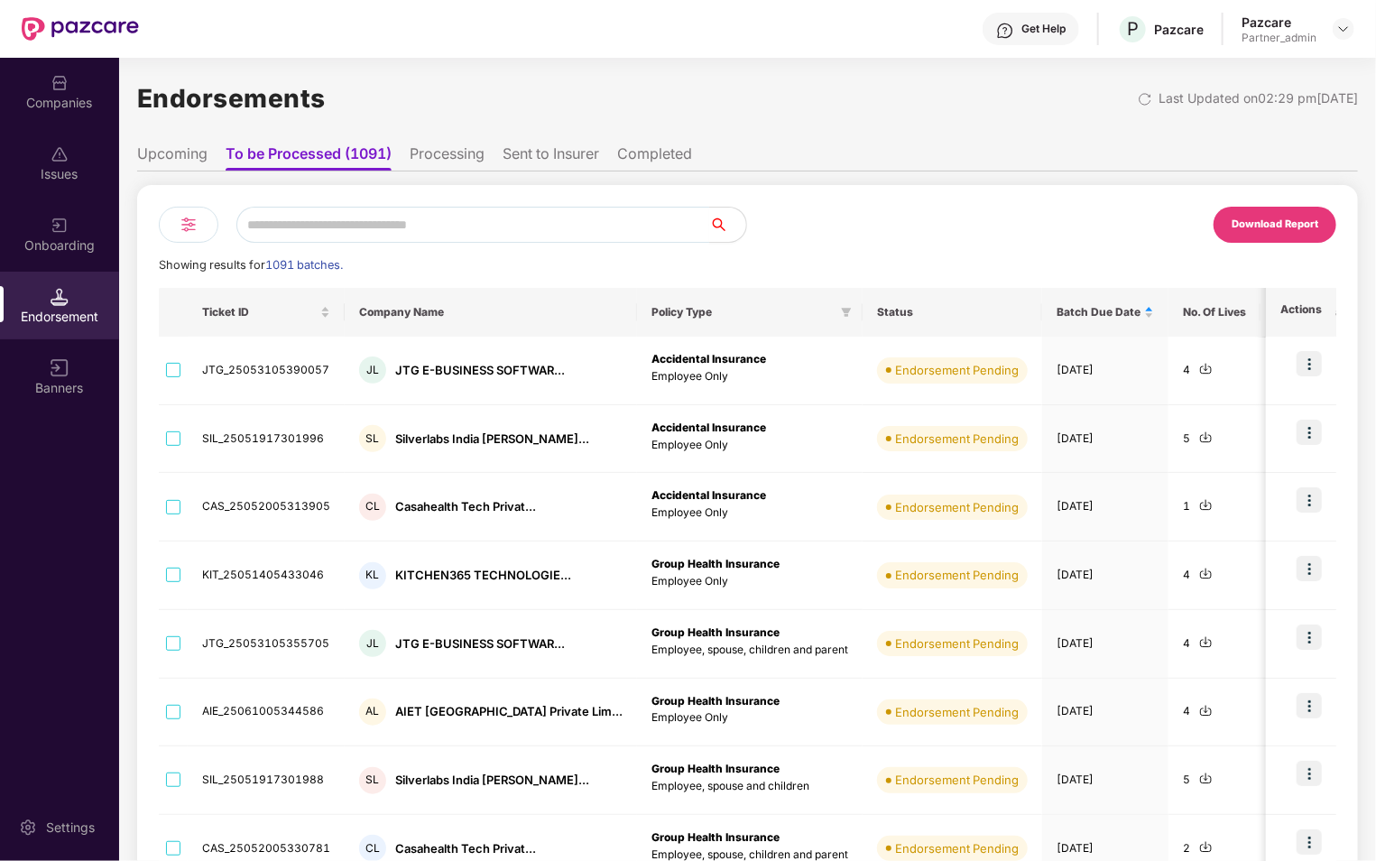
click at [956, 318] on th "Status" at bounding box center [952, 312] width 180 height 49
click at [186, 208] on div at bounding box center [189, 225] width 60 height 36
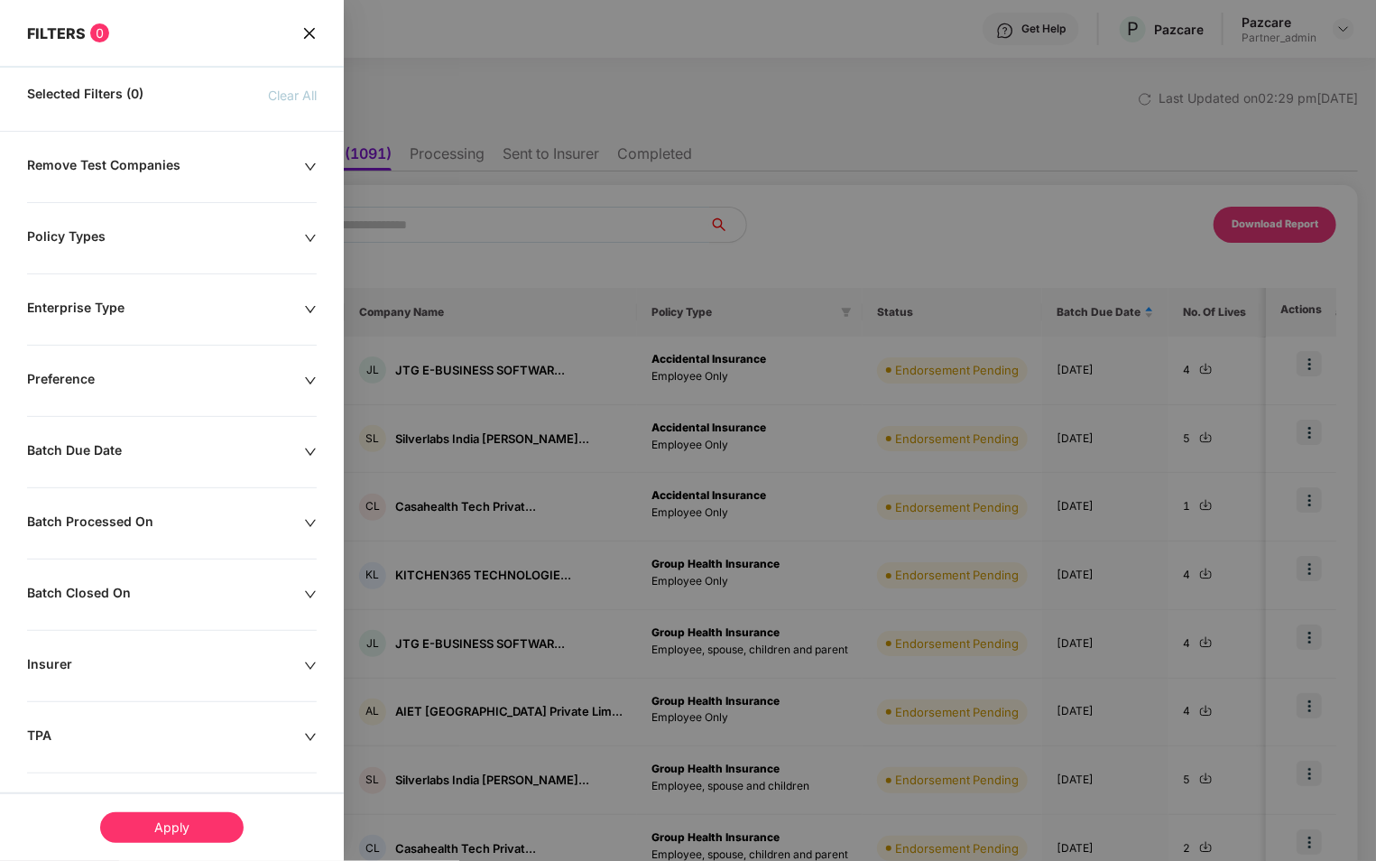
click at [309, 31] on icon "close" at bounding box center [309, 32] width 11 height 11
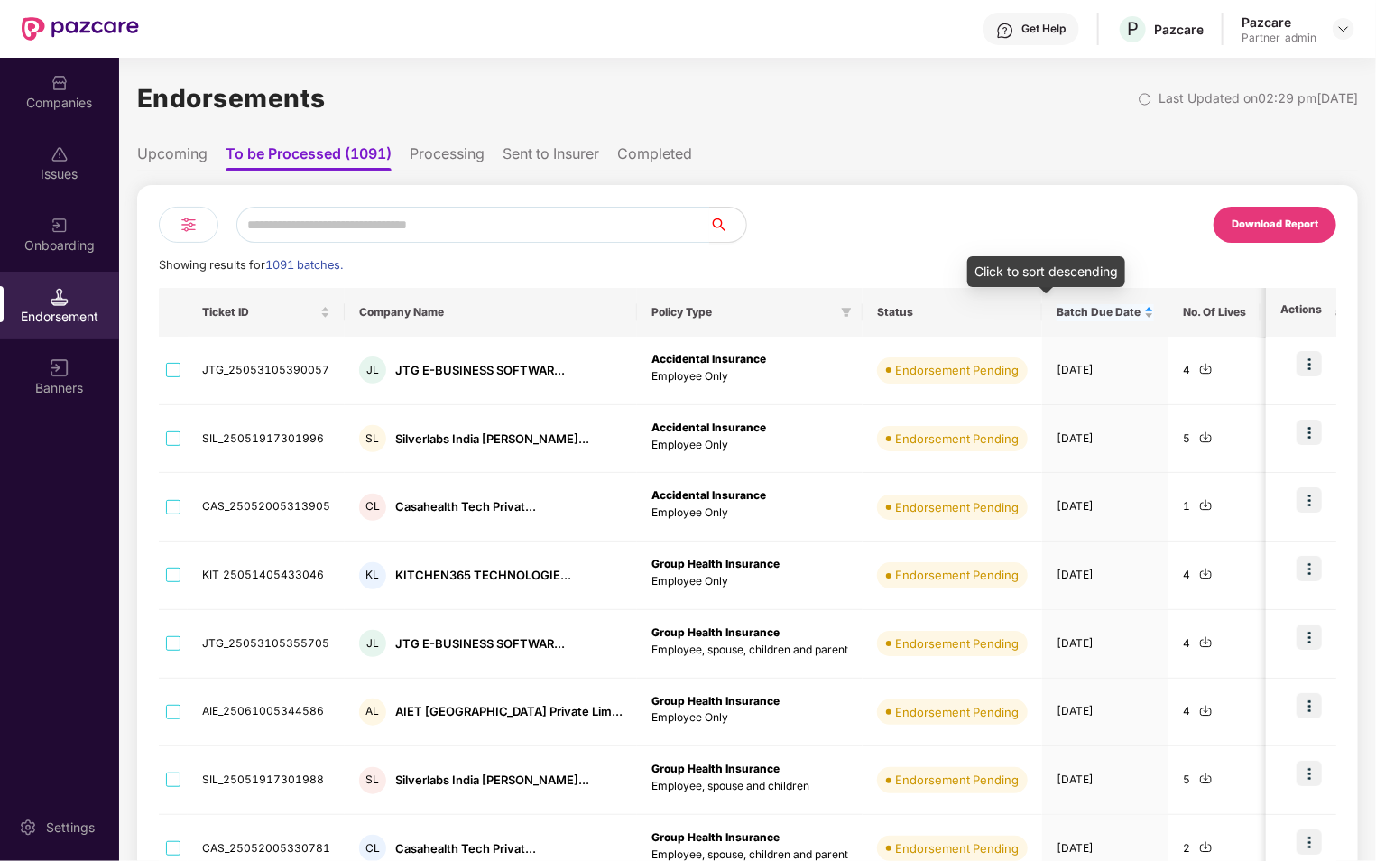
click at [1086, 316] on div "Batch Due Date" at bounding box center [1104, 312] width 97 height 17
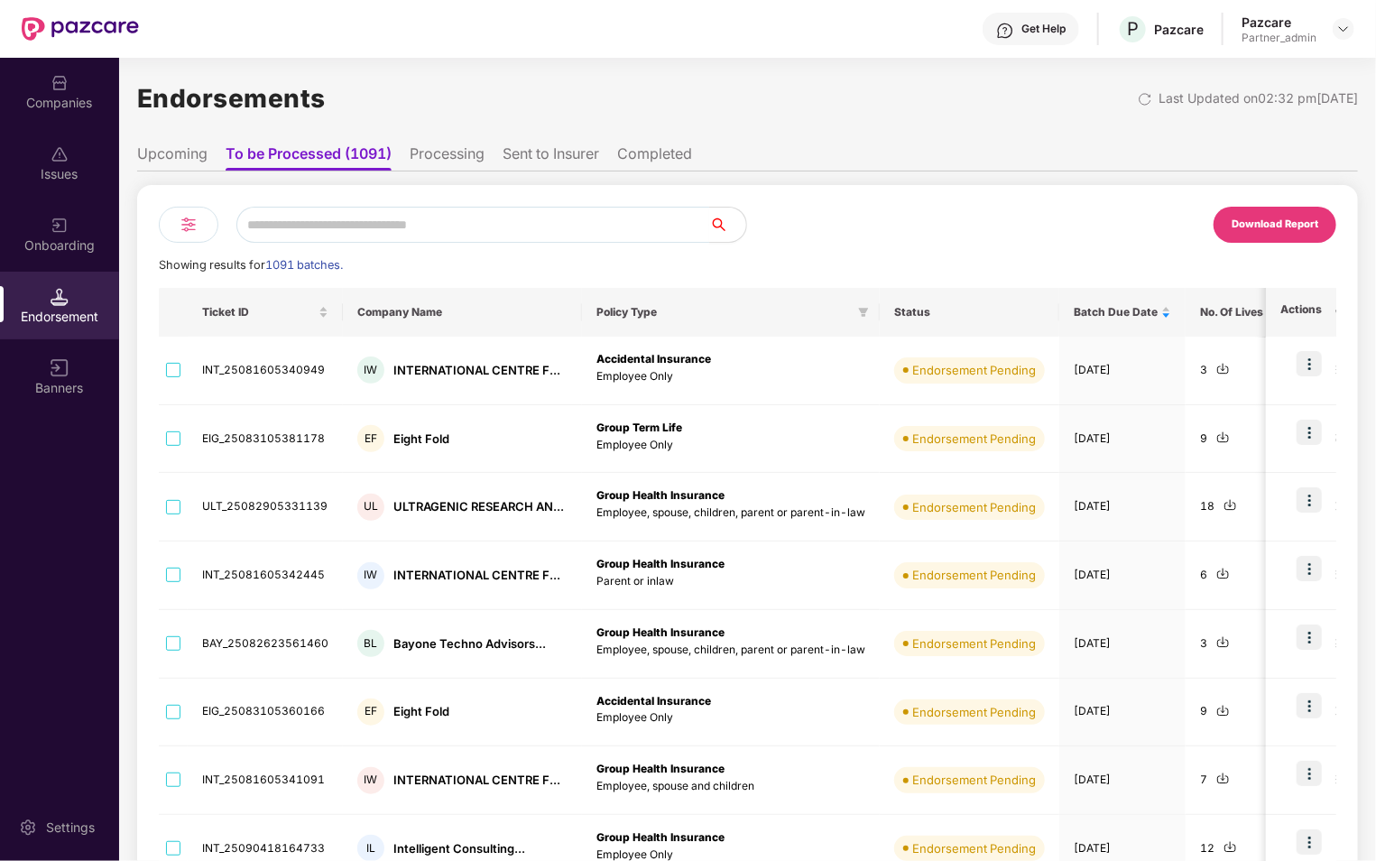
click at [994, 303] on th "Status" at bounding box center [970, 312] width 180 height 49
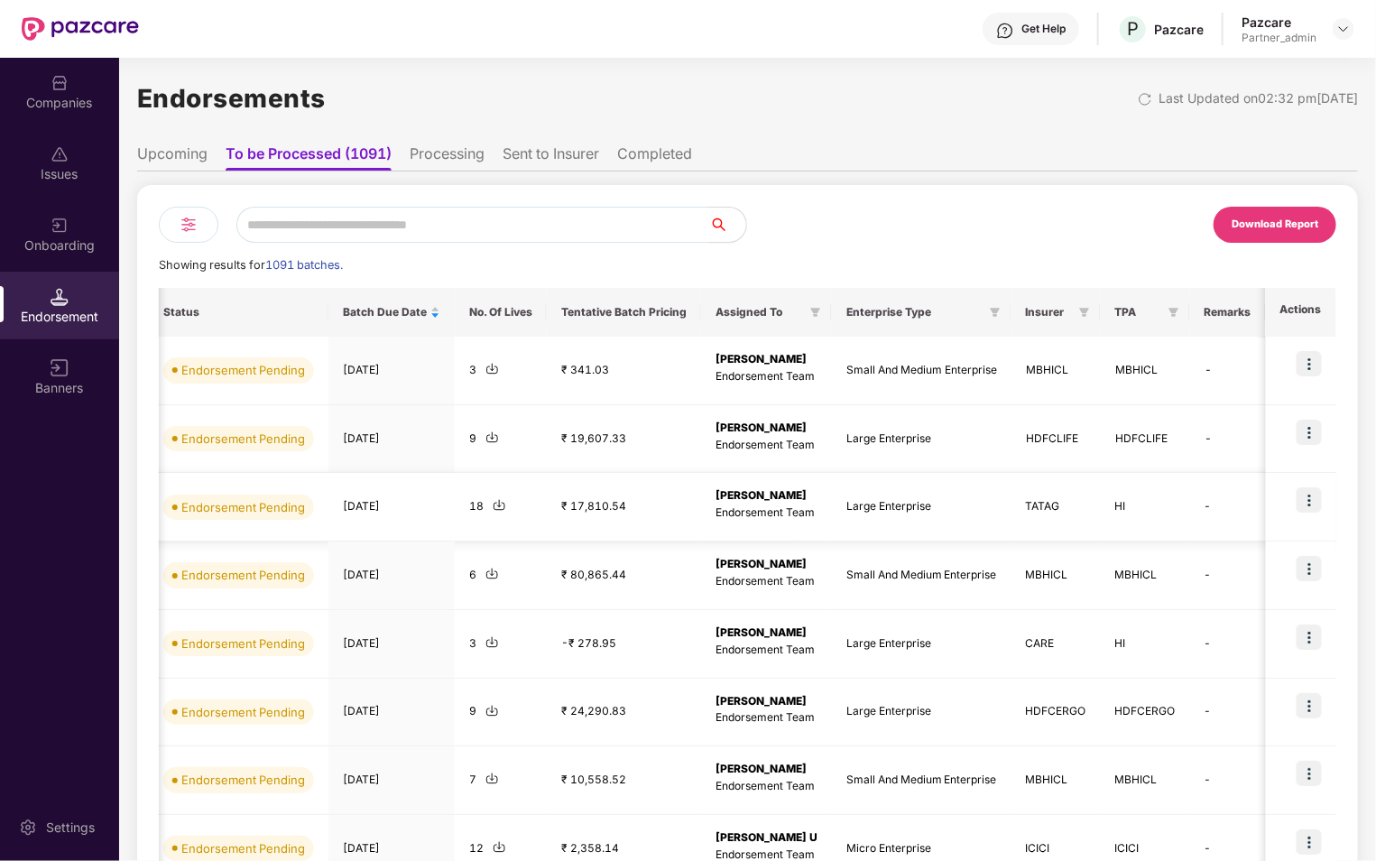
scroll to position [0, 0]
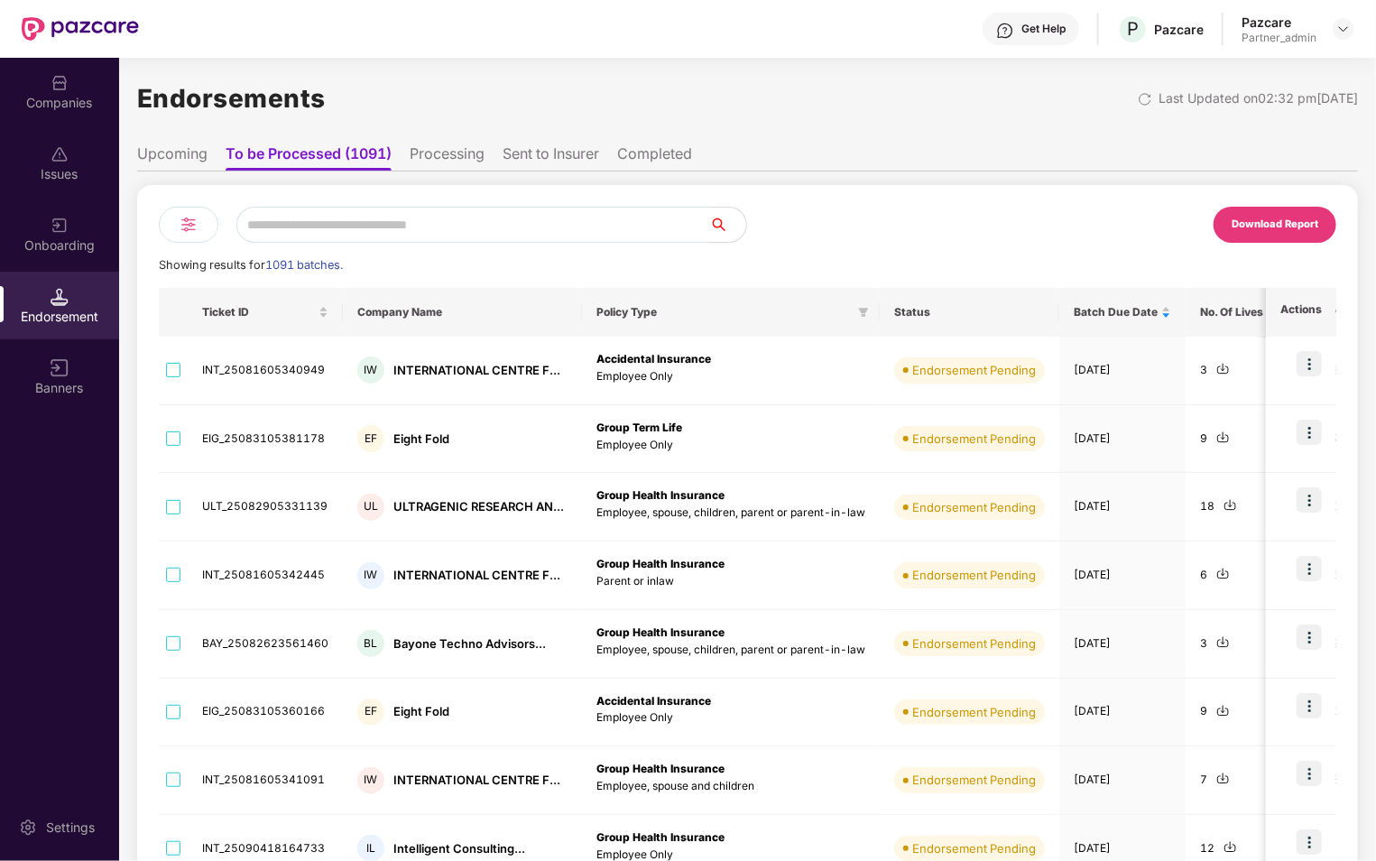
click at [181, 227] on img at bounding box center [189, 225] width 22 height 22
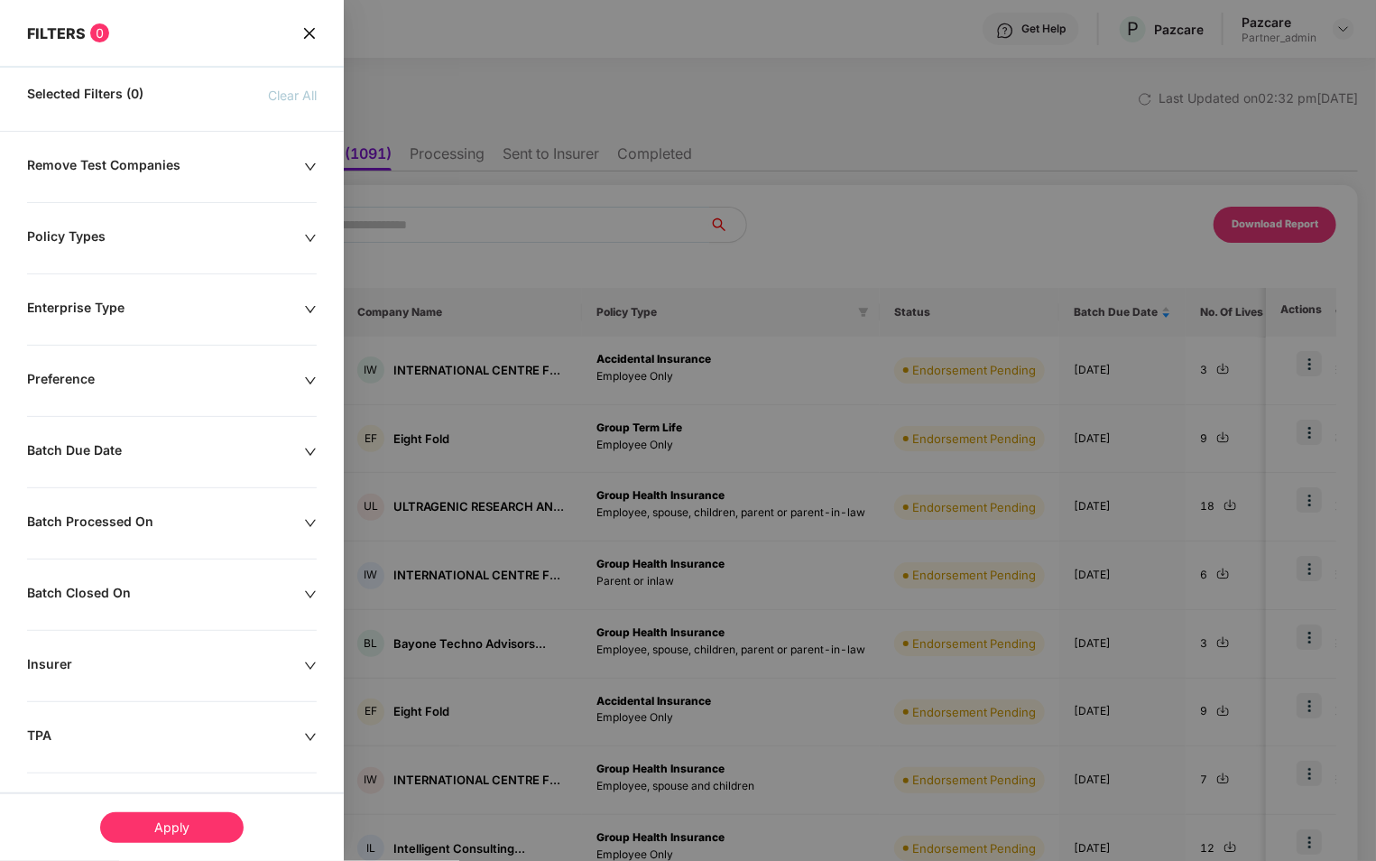
click at [182, 157] on div "Remove Test Companies" at bounding box center [165, 167] width 277 height 20
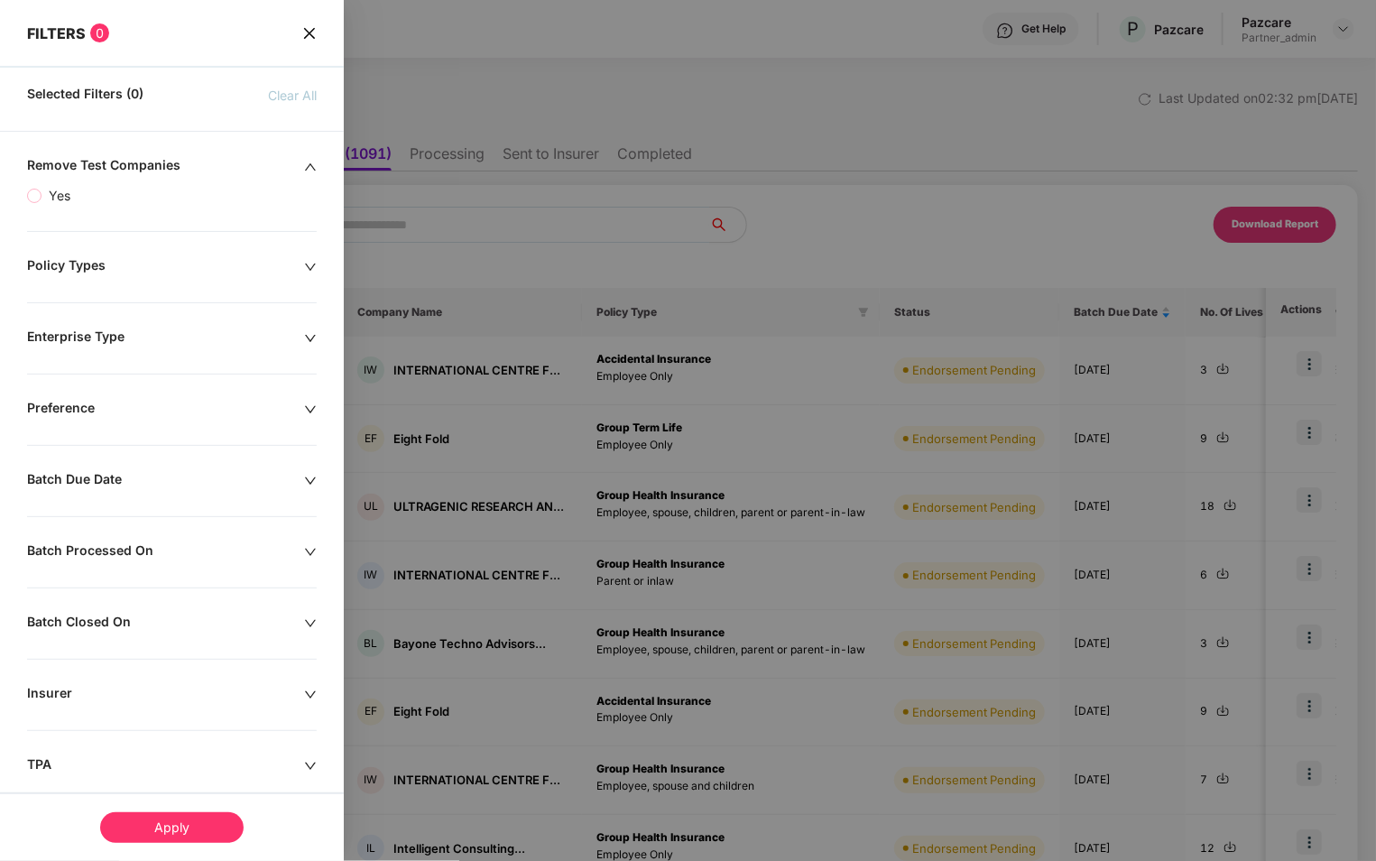
click at [313, 34] on icon "close" at bounding box center [309, 33] width 14 height 14
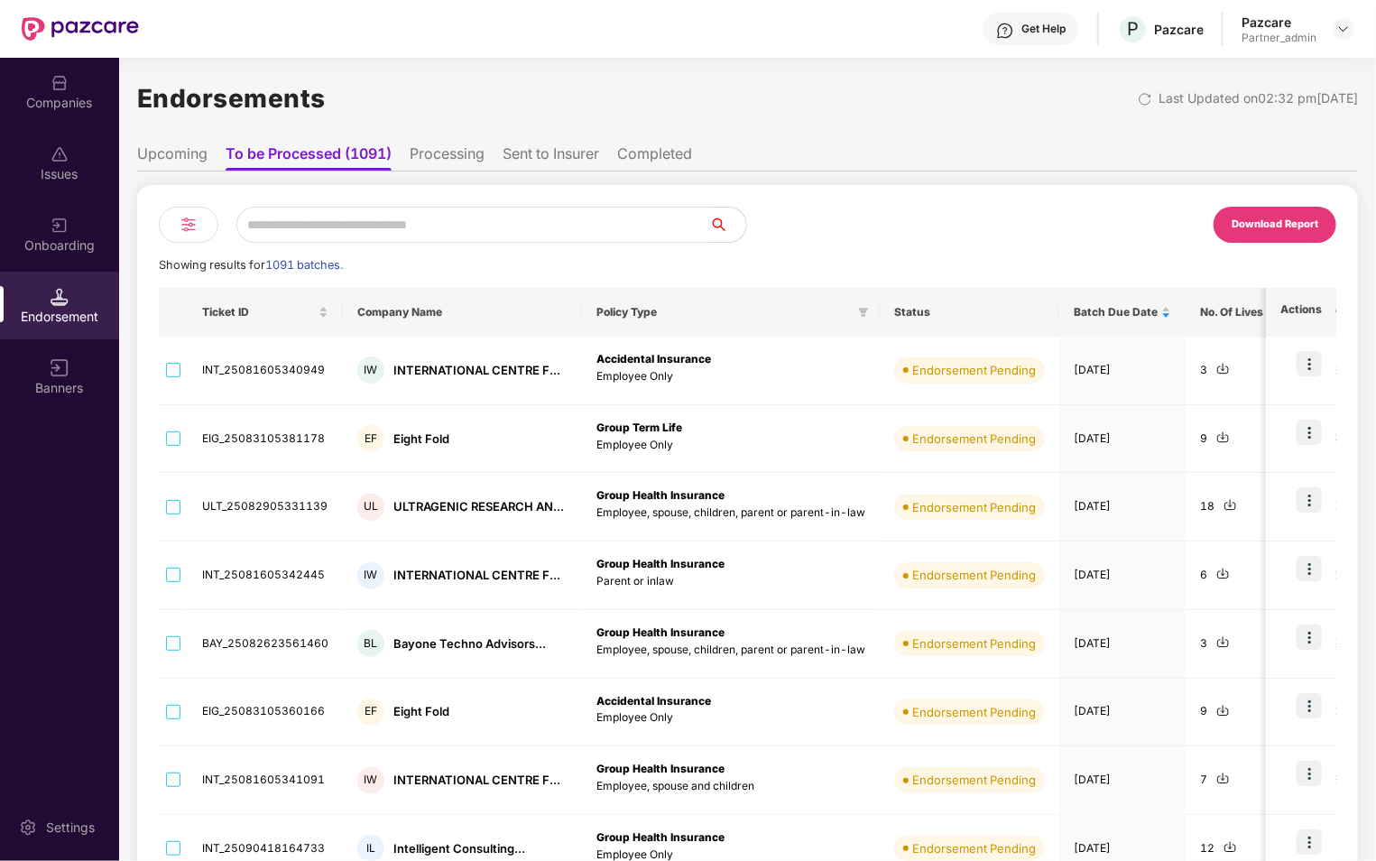
click at [198, 211] on div at bounding box center [189, 225] width 60 height 36
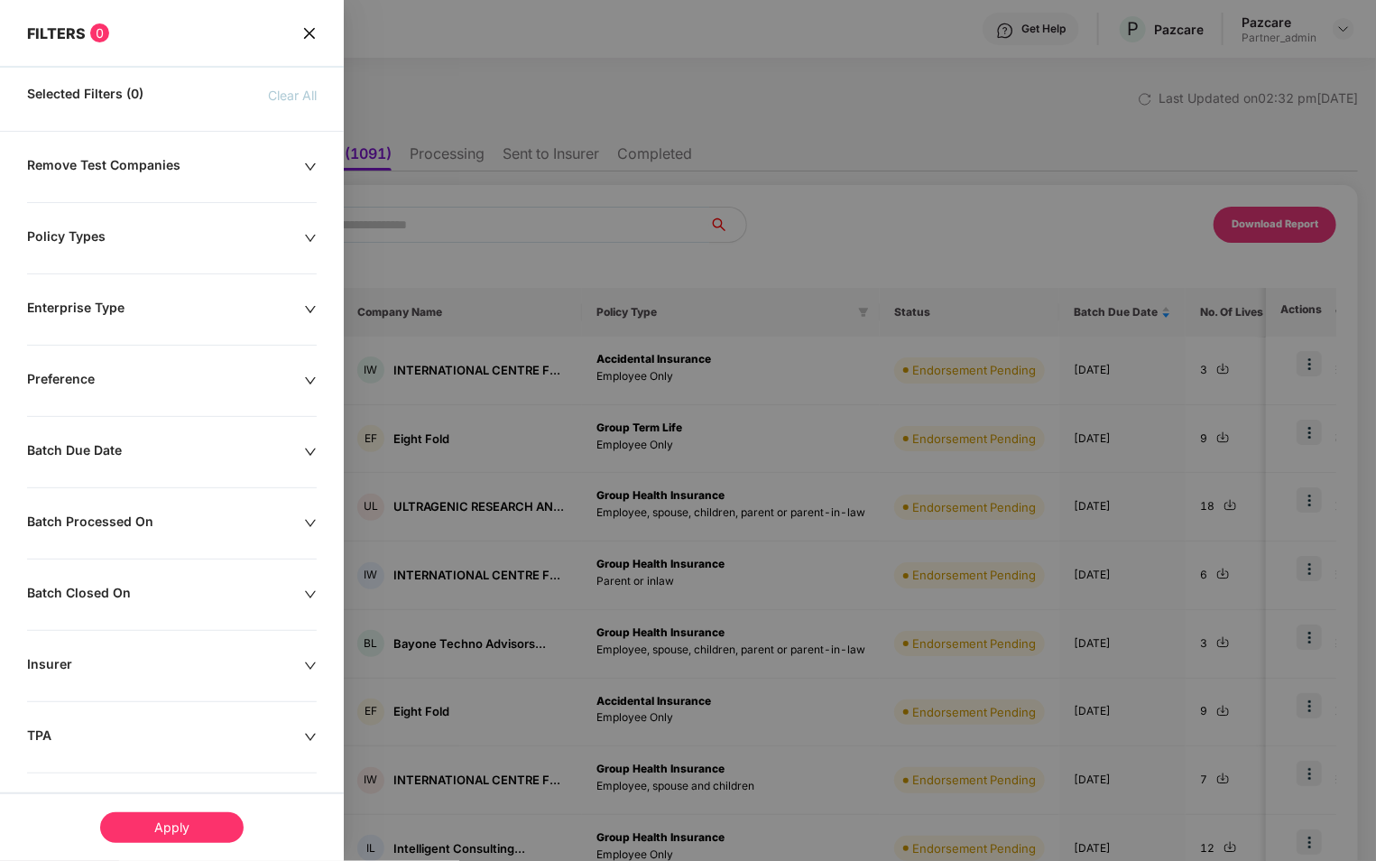
click at [312, 37] on icon "close" at bounding box center [309, 32] width 11 height 11
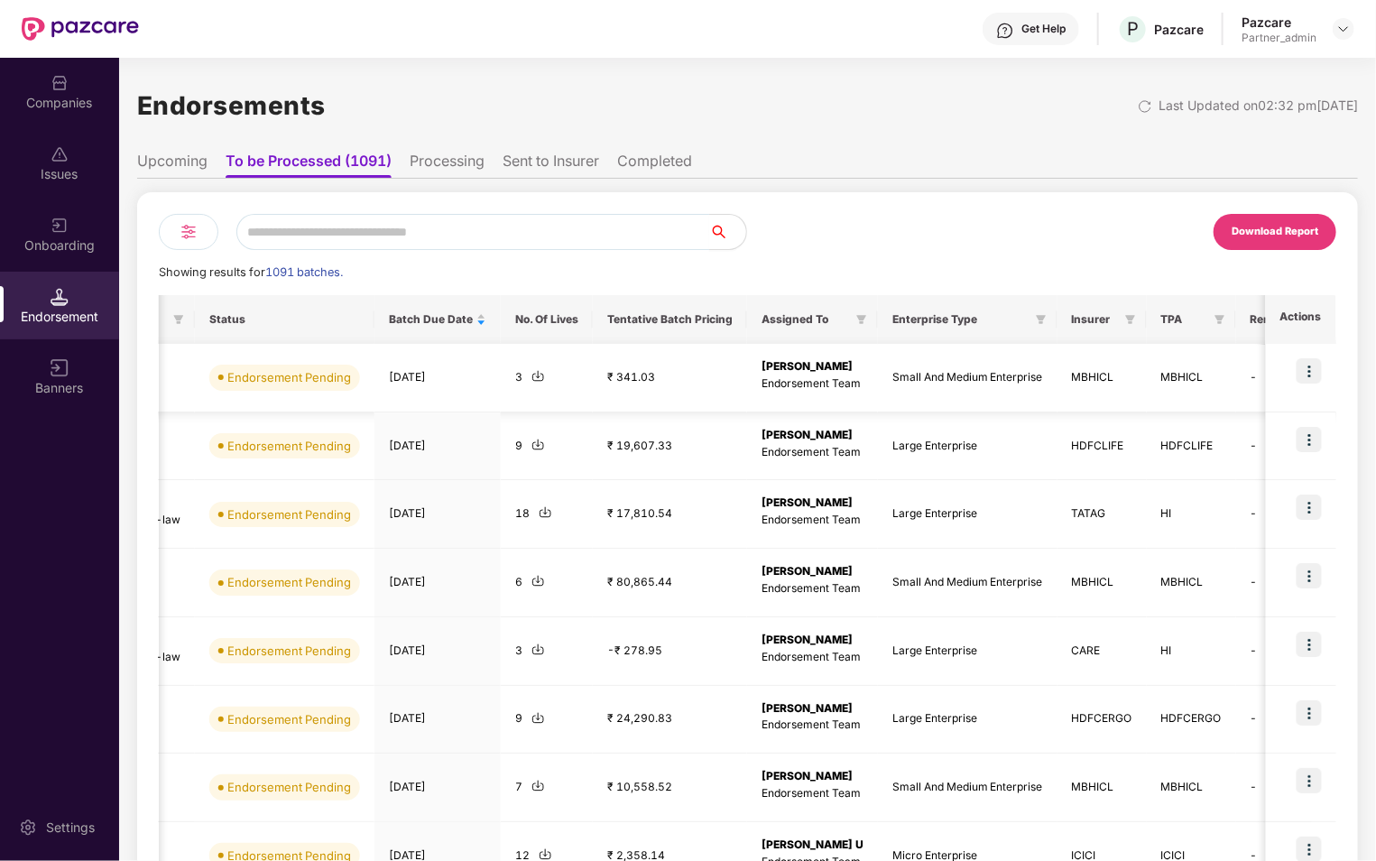
scroll to position [0, 767]
